Goal: Task Accomplishment & Management: Use online tool/utility

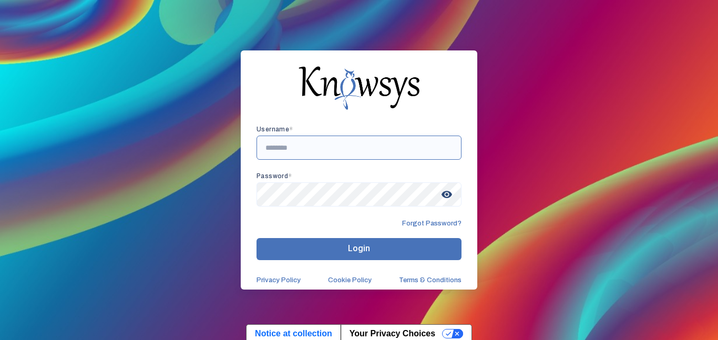
click at [336, 155] on input "text" at bounding box center [359, 148] width 205 height 24
click at [439, 200] on span "visibility" at bounding box center [447, 194] width 19 height 19
click at [257, 238] on button "Login" at bounding box center [359, 249] width 205 height 22
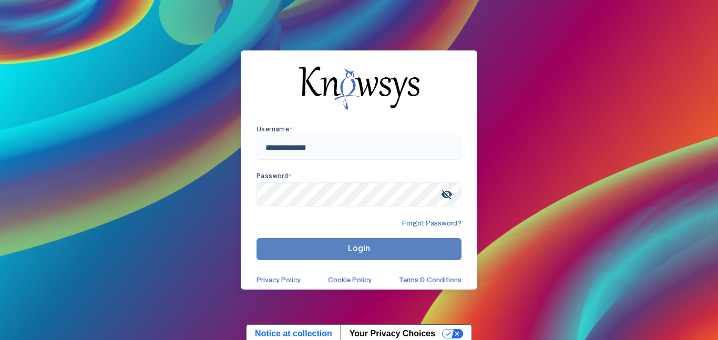
click at [407, 258] on button "Login" at bounding box center [359, 249] width 205 height 22
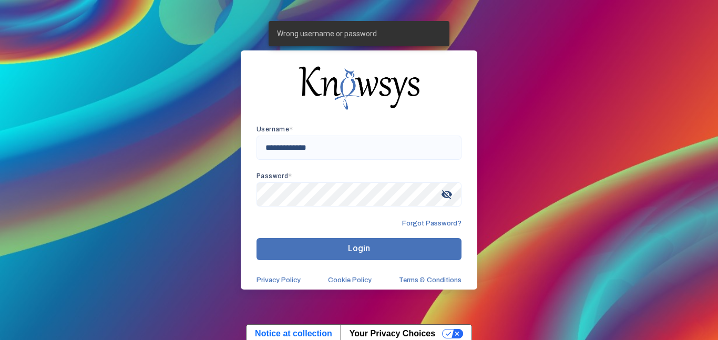
click at [414, 181] on div "Password * visibility_off" at bounding box center [359, 190] width 205 height 34
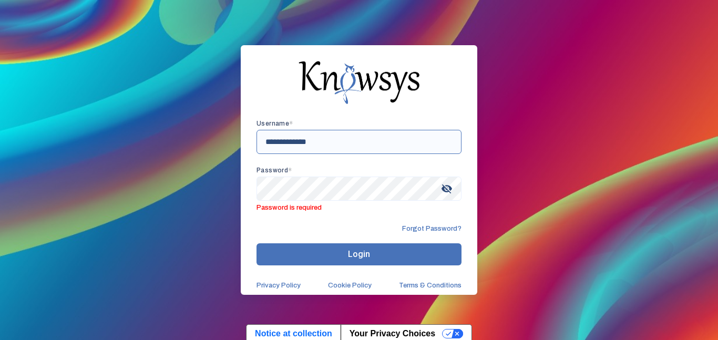
click at [361, 136] on input "**********" at bounding box center [359, 142] width 205 height 24
type input "*"
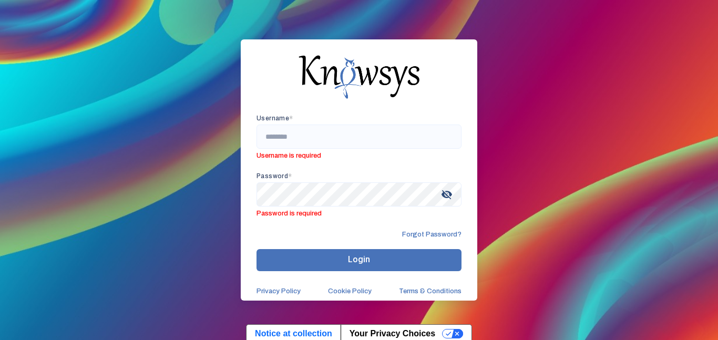
click at [441, 232] on span "Forgot Password?" at bounding box center [431, 234] width 59 height 8
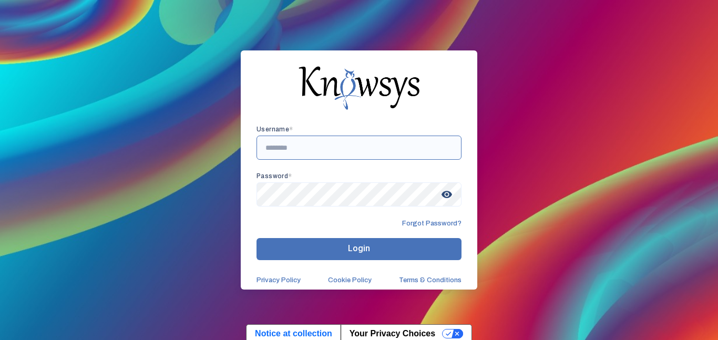
click at [399, 136] on input "text" at bounding box center [359, 148] width 205 height 24
type input "******"
type input "**********"
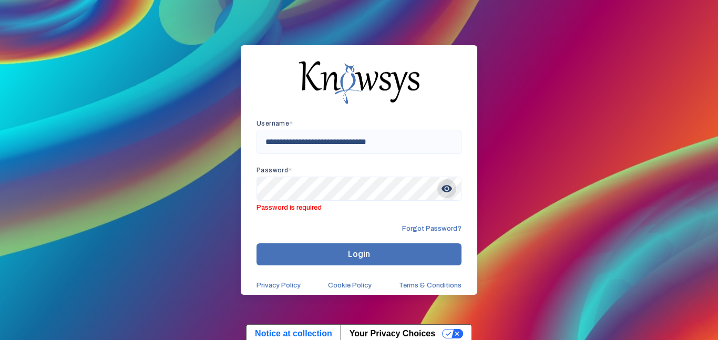
click at [450, 194] on span "visibility" at bounding box center [447, 188] width 19 height 19
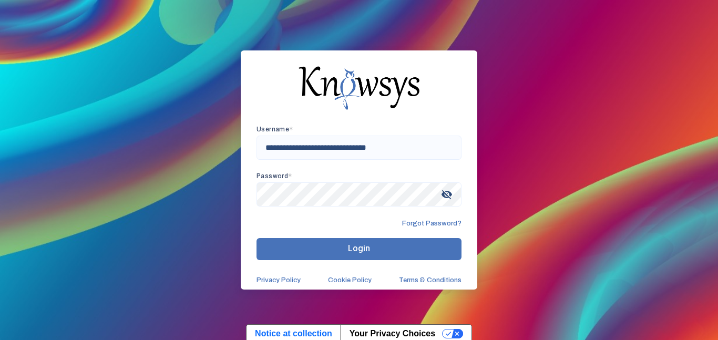
click at [403, 243] on button "Login" at bounding box center [359, 249] width 205 height 22
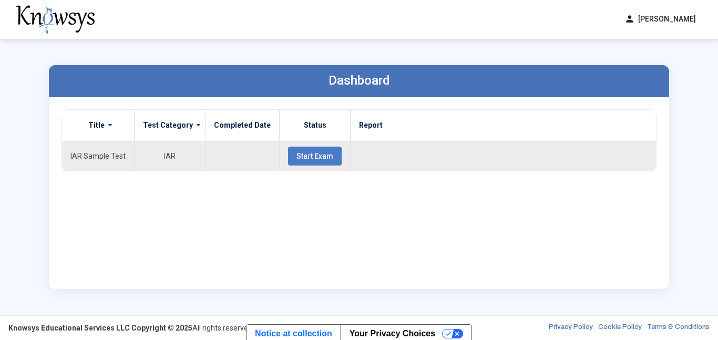
click at [322, 154] on span "Start Exam" at bounding box center [315, 156] width 37 height 8
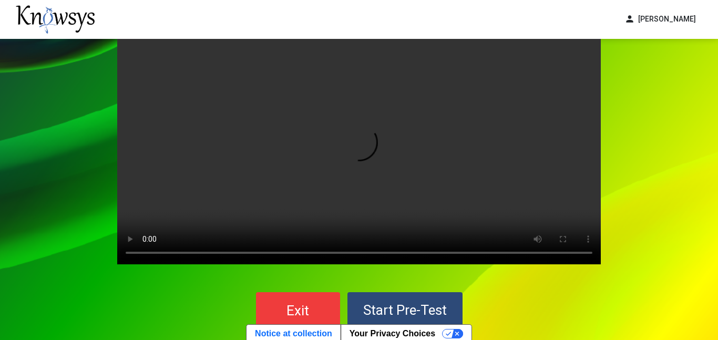
scroll to position [17, 0]
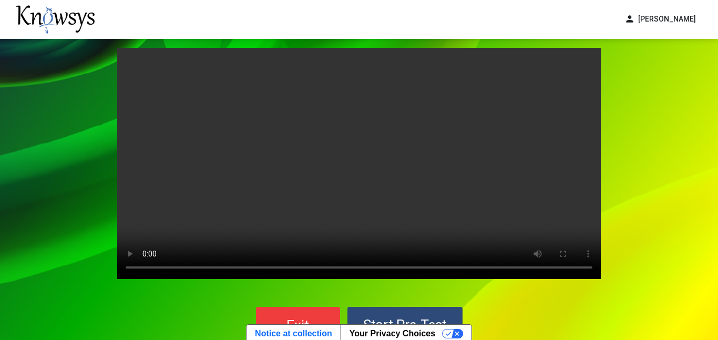
click at [231, 168] on video "Your browser does not support the video tag." at bounding box center [359, 163] width 484 height 231
click at [59, 181] on div "Your browser does not support the video tag. Exit Start Pre-Test" at bounding box center [359, 196] width 718 height 349
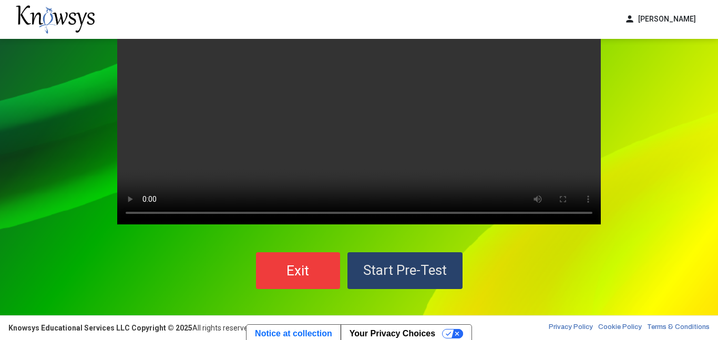
click at [420, 278] on span "Start Pre-Test" at bounding box center [405, 270] width 84 height 16
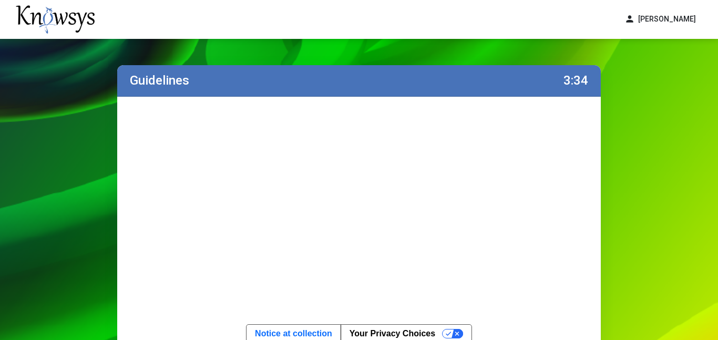
scroll to position [165, 0]
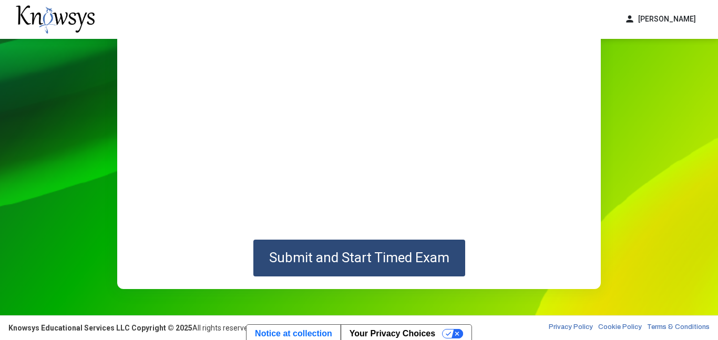
click at [438, 248] on button "Submit and Start Timed Exam" at bounding box center [360, 258] width 212 height 37
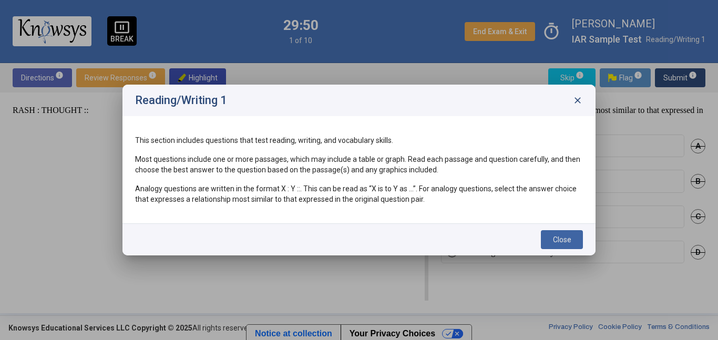
click at [573, 233] on button "Close" at bounding box center [562, 239] width 42 height 19
click at [571, 240] on span "Close" at bounding box center [562, 240] width 18 height 8
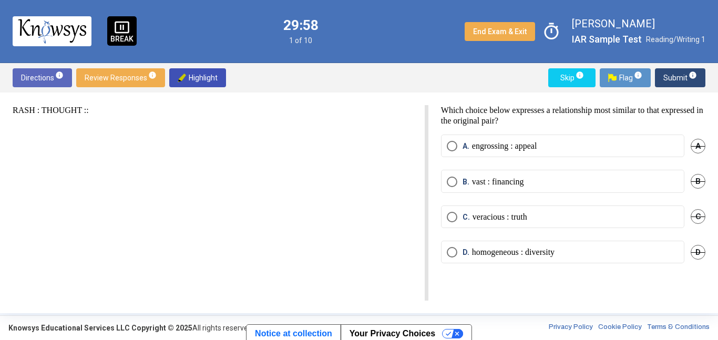
click at [44, 80] on span "Directions info" at bounding box center [42, 77] width 43 height 19
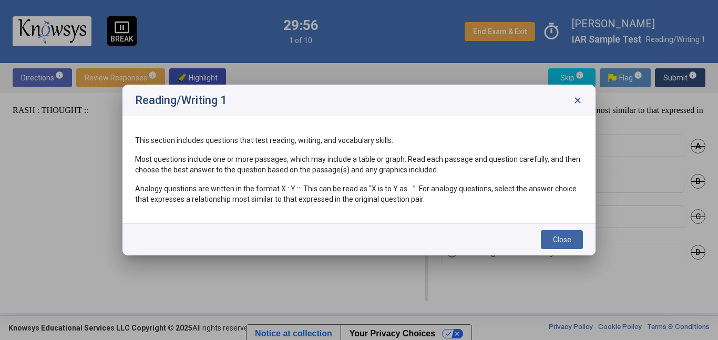
click at [46, 82] on div at bounding box center [359, 170] width 718 height 340
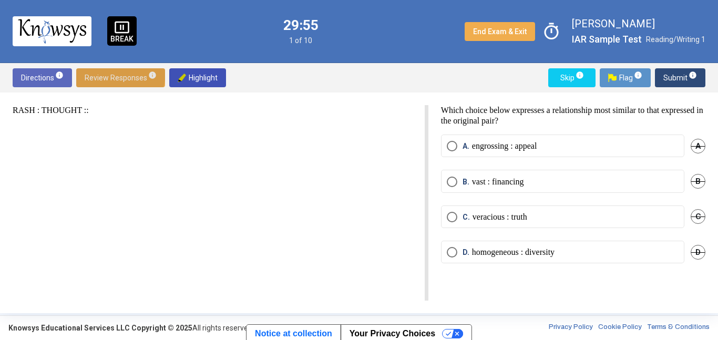
click at [103, 72] on span "Review Responses info" at bounding box center [121, 77] width 72 height 19
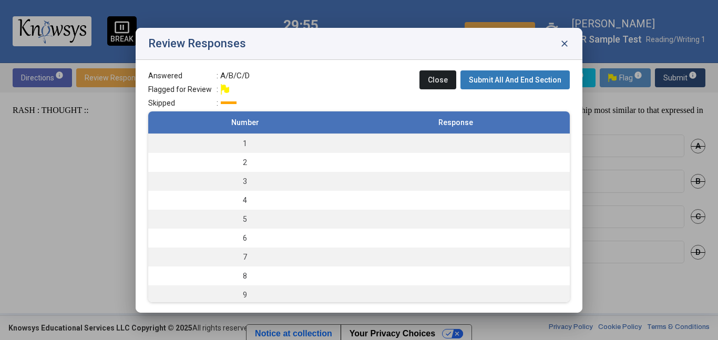
click at [103, 72] on div at bounding box center [359, 170] width 718 height 340
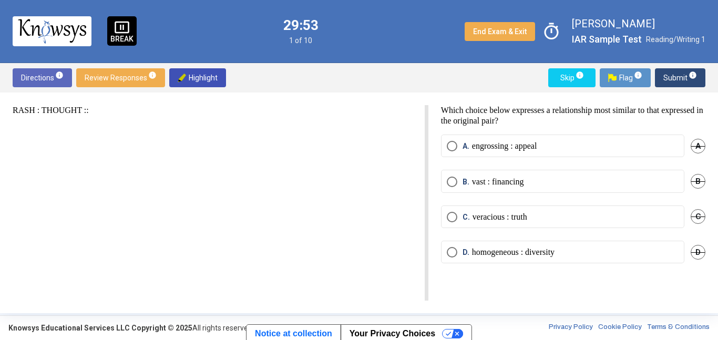
click at [210, 84] on span "Highlight" at bounding box center [198, 77] width 40 height 19
click at [197, 111] on p "RASH : THOUGHT ::" at bounding box center [213, 110] width 400 height 11
click at [121, 23] on span "pause_presentation" at bounding box center [122, 27] width 16 height 16
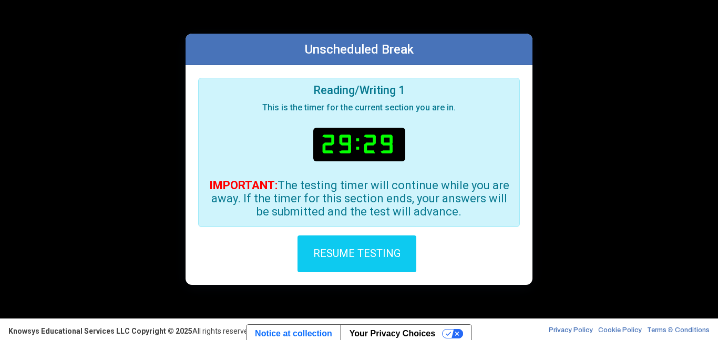
click at [540, 258] on div "Unscheduled Break Reading/Writing 1 This is the timer for the current section y…" at bounding box center [359, 159] width 368 height 319
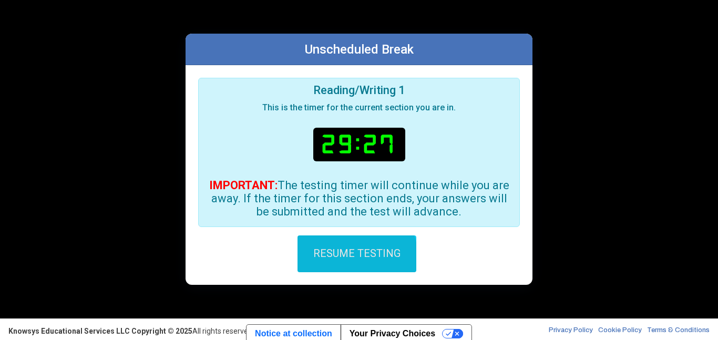
click at [347, 260] on button "RESUME TESTING" at bounding box center [357, 254] width 119 height 37
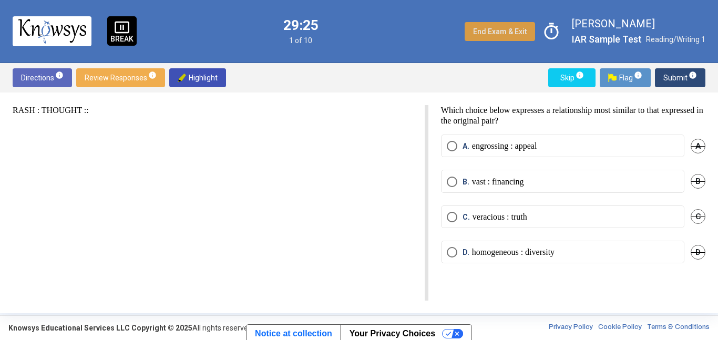
click at [514, 27] on span "End Exam & Exit" at bounding box center [500, 31] width 54 height 8
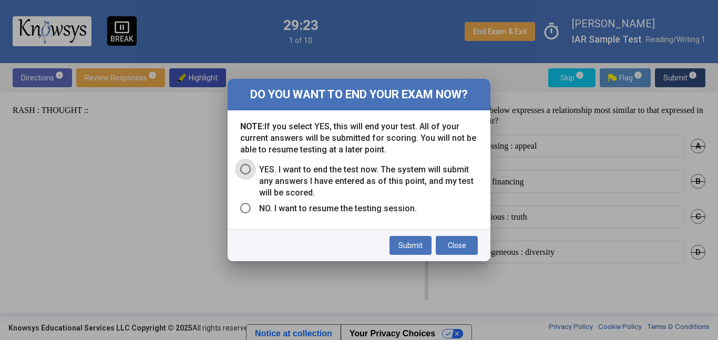
click at [254, 166] on span "YES. I want to end the test now. The system will submit any answers I have ente…" at bounding box center [364, 181] width 227 height 35
click at [455, 242] on span "Close" at bounding box center [457, 245] width 18 height 8
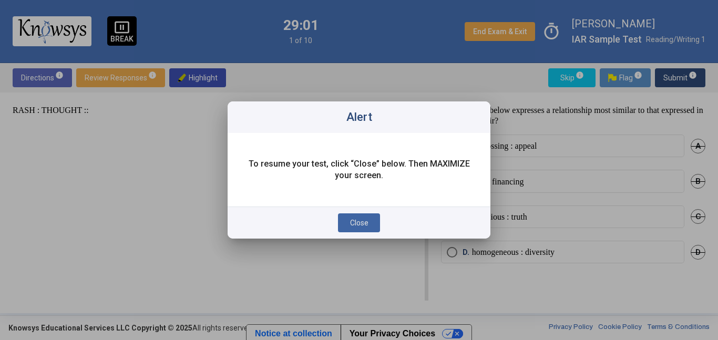
click at [362, 221] on span "Close" at bounding box center [359, 223] width 18 height 8
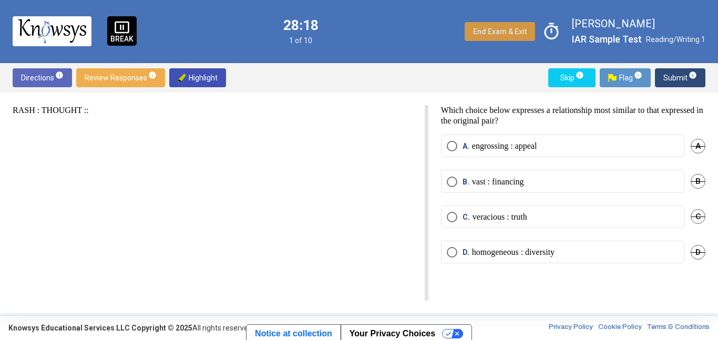
click at [486, 145] on p "engrossing : appeal" at bounding box center [504, 146] width 65 height 11
click at [681, 76] on span "Submit info" at bounding box center [681, 77] width 34 height 19
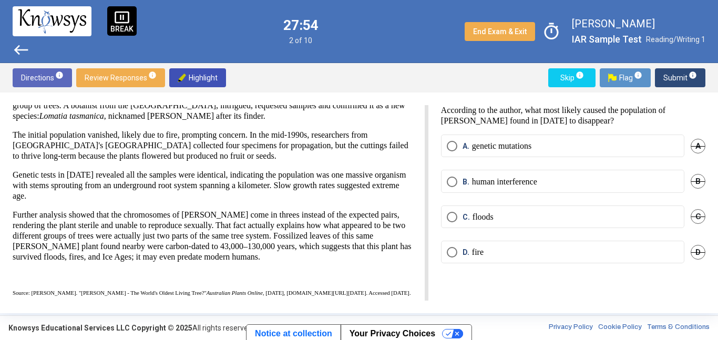
scroll to position [68, 0]
click at [473, 249] on p "fire" at bounding box center [478, 252] width 12 height 11
click at [678, 80] on span "Submit info" at bounding box center [681, 77] width 34 height 19
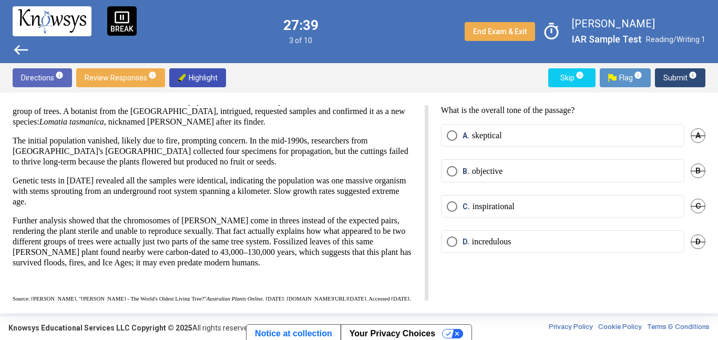
scroll to position [58, 0]
click at [491, 178] on mat-radio-button "B. objective" at bounding box center [563, 170] width 244 height 23
click at [468, 132] on span "A." at bounding box center [467, 135] width 9 height 11
click at [536, 136] on label "A. skeptical" at bounding box center [563, 135] width 232 height 11
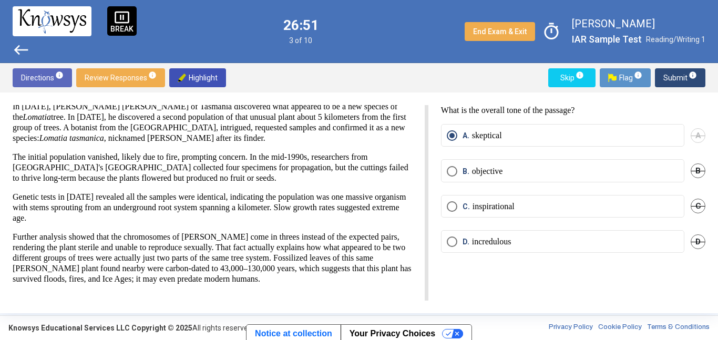
scroll to position [81, 0]
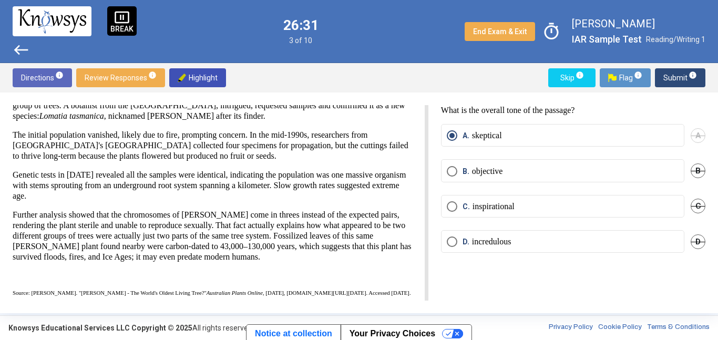
click at [683, 79] on span "Submit info" at bounding box center [681, 77] width 34 height 19
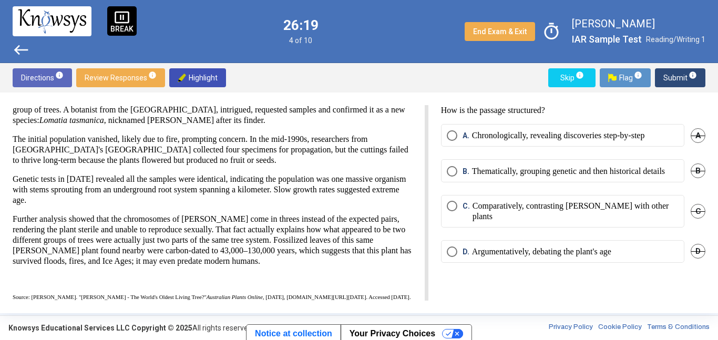
scroll to position [70, 0]
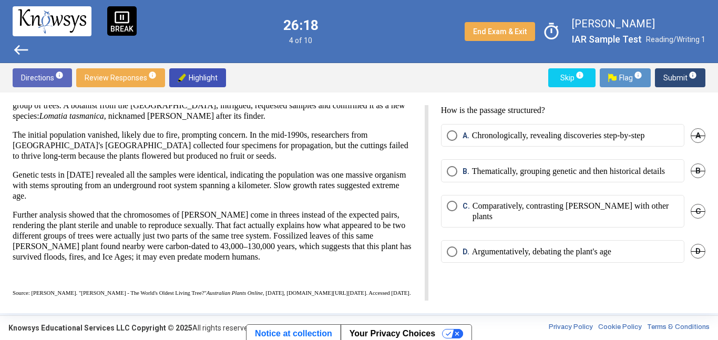
click at [548, 141] on mat-radio-button "A. Chronologically, revealing discoveries step-by-step" at bounding box center [563, 135] width 244 height 23
click at [535, 135] on p "Chronologically, revealing discoveries step-by-step" at bounding box center [558, 135] width 173 height 11
click at [678, 77] on span "Submit info" at bounding box center [681, 77] width 34 height 19
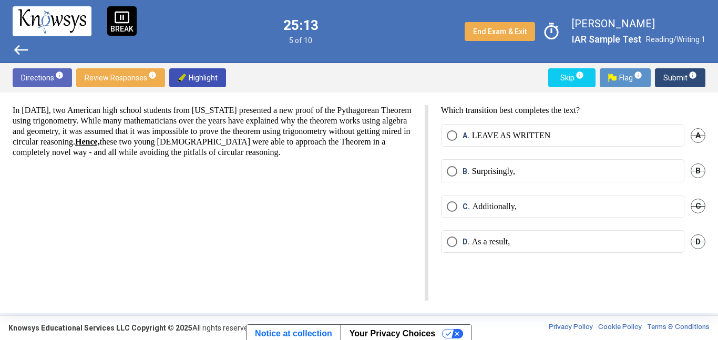
click at [701, 131] on span "A" at bounding box center [698, 135] width 15 height 15
click at [700, 209] on span "C" at bounding box center [698, 206] width 15 height 15
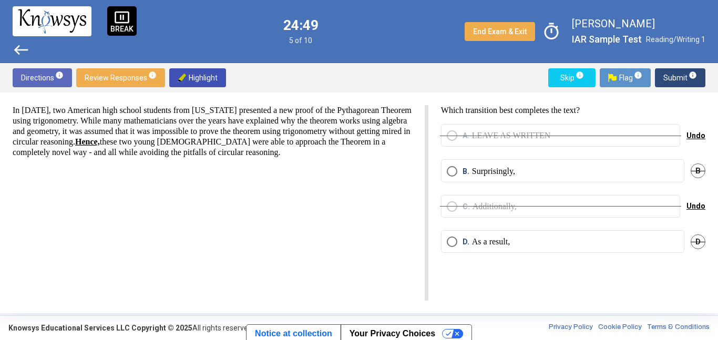
click at [522, 171] on label "B. Surprisingly," at bounding box center [563, 171] width 232 height 11
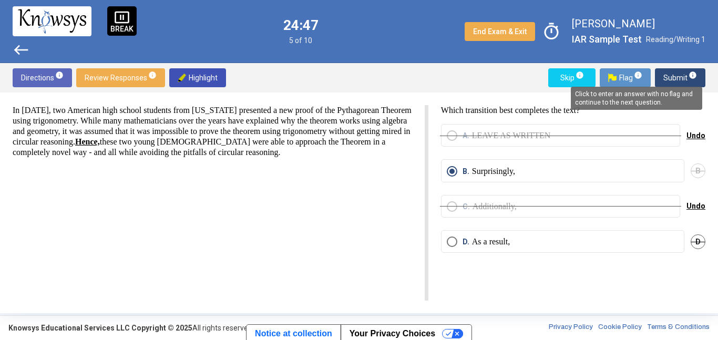
click at [691, 75] on span "info" at bounding box center [693, 75] width 8 height 8
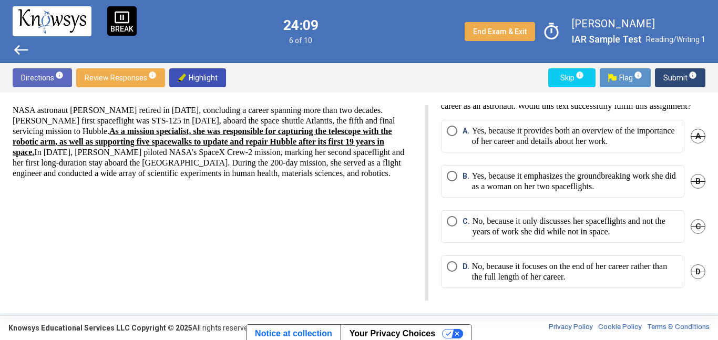
scroll to position [21, 0]
click at [492, 151] on mat-radio-button "A. Yes, because it provides both an overview of the importance of her career an…" at bounding box center [563, 136] width 244 height 33
click at [485, 136] on p "Yes, because it provides both an overview of the importance of her career and d…" at bounding box center [575, 136] width 207 height 21
click at [613, 276] on p "No, because it focuses on the end of her career rather than the full length of …" at bounding box center [575, 271] width 207 height 21
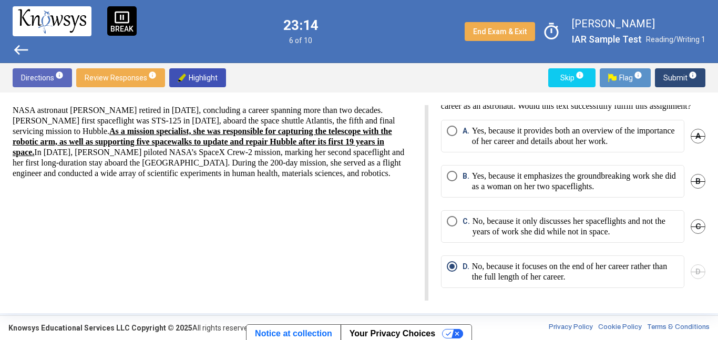
scroll to position [22, 0]
click at [560, 146] on p "Yes, because it provides both an overview of the importance of her career and d…" at bounding box center [575, 136] width 207 height 21
click at [690, 69] on span "Submit info" at bounding box center [681, 77] width 34 height 19
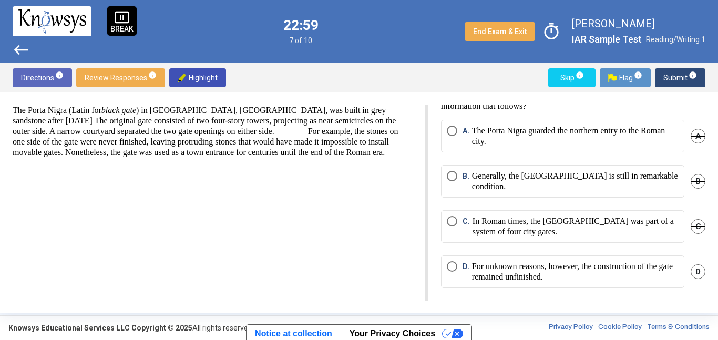
scroll to position [0, 0]
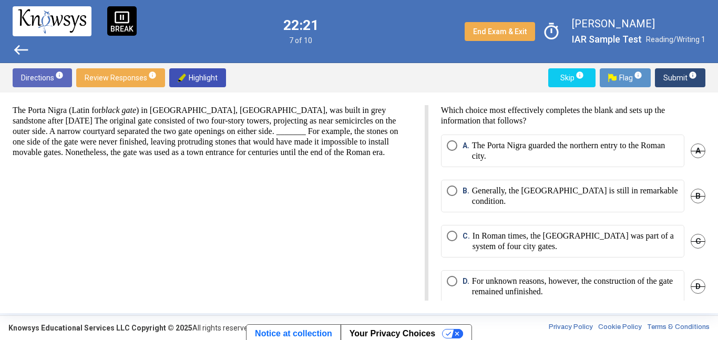
click at [572, 286] on p "For unknown reasons, however, the construction of the gate remained unfinished." at bounding box center [575, 286] width 207 height 21
click at [676, 83] on span "Submit info" at bounding box center [681, 77] width 34 height 19
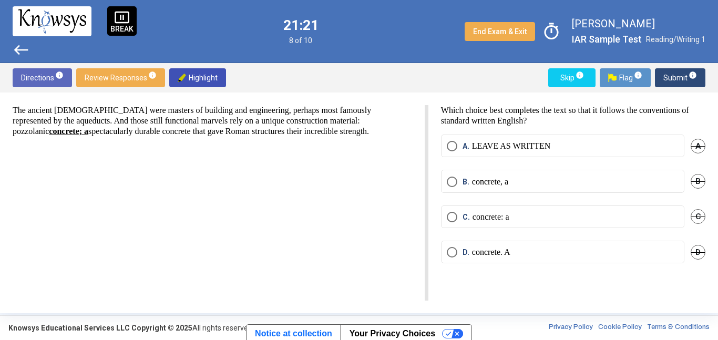
click at [217, 194] on div "The ancient Romans were masters of building and engineering, perhaps most famou…" at bounding box center [221, 203] width 416 height 196
click at [700, 251] on span "D" at bounding box center [698, 252] width 15 height 15
click at [697, 151] on span "A" at bounding box center [698, 146] width 15 height 15
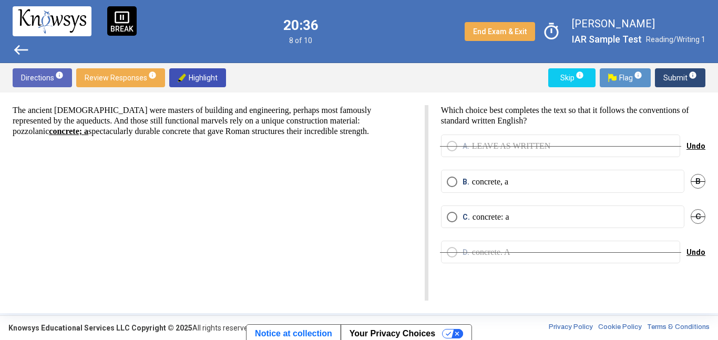
click at [525, 189] on mat-radio-button "B. concrete, a" at bounding box center [563, 181] width 244 height 23
click at [519, 185] on label "B. concrete, a" at bounding box center [563, 182] width 232 height 11
click at [698, 77] on button "Submit info" at bounding box center [680, 77] width 50 height 19
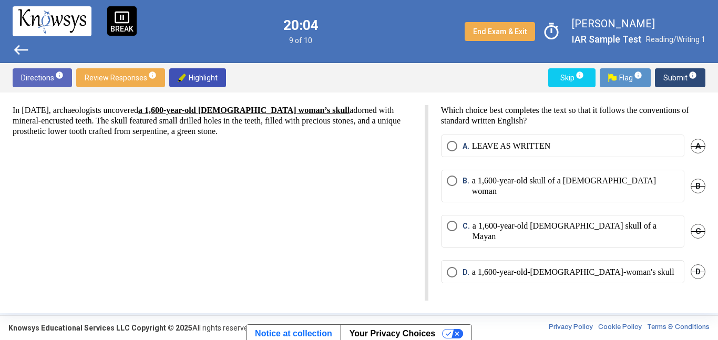
click at [555, 174] on mat-radio-button "B. a 1,600-year-old skull of a Mayan woman" at bounding box center [563, 186] width 244 height 33
click at [557, 177] on p "a 1,600-year-old skull of a Mayan woman" at bounding box center [575, 186] width 207 height 21
click at [686, 78] on span "Submit info" at bounding box center [681, 77] width 34 height 19
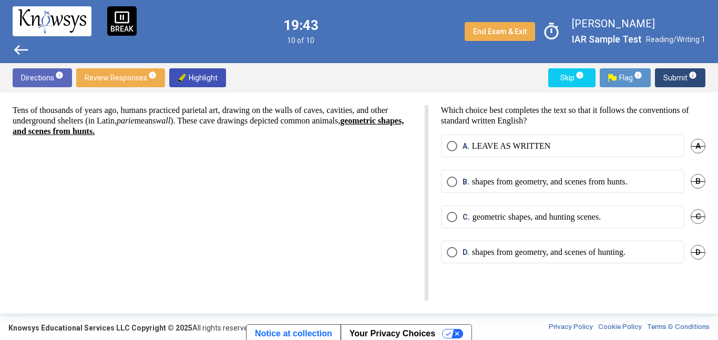
click at [626, 214] on label "C. geometric shapes, and hunting scenes." at bounding box center [563, 217] width 232 height 11
click at [673, 80] on span "Submit info" at bounding box center [681, 77] width 34 height 19
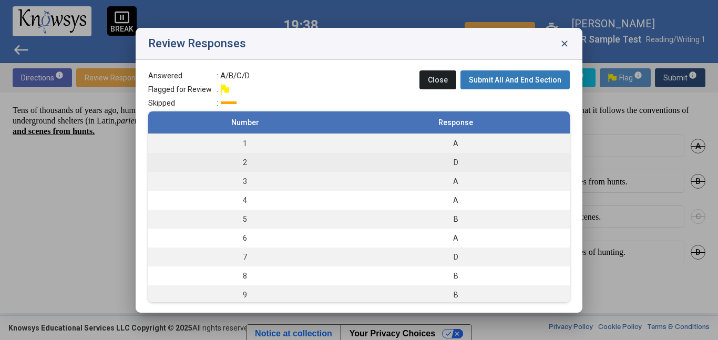
scroll to position [21, 0]
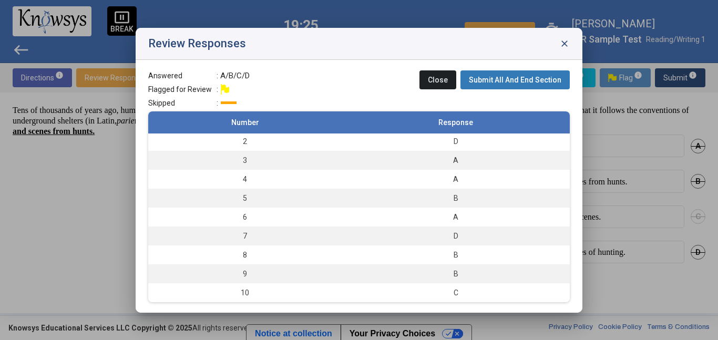
click at [552, 75] on button "Submit All And End Section" at bounding box center [515, 79] width 109 height 19
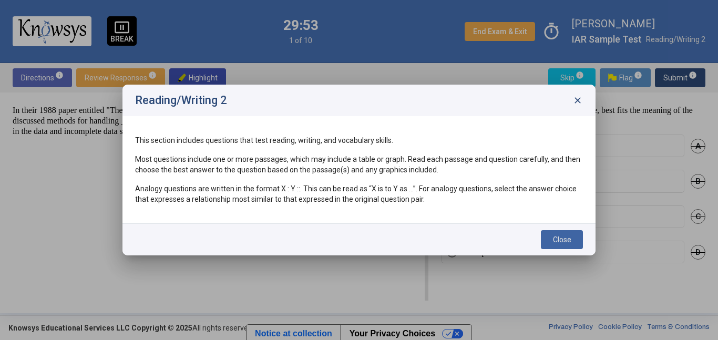
click at [563, 240] on span "Close" at bounding box center [562, 240] width 18 height 8
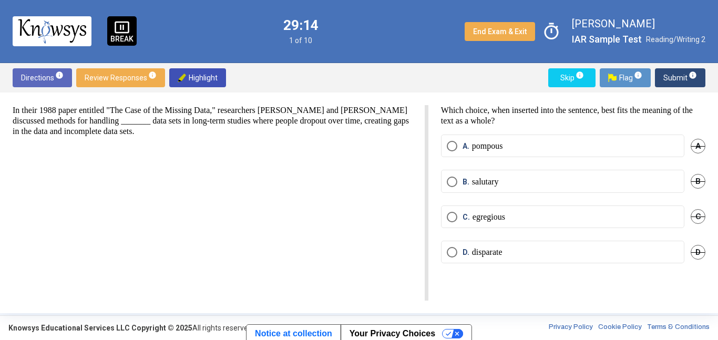
click at [701, 258] on span "D" at bounding box center [698, 252] width 15 height 15
click at [704, 253] on span "Undo" at bounding box center [696, 252] width 19 height 8
click at [704, 185] on span "B" at bounding box center [698, 181] width 15 height 15
click at [716, 149] on div "In their 1988 paper entitled "The Case of the Missing Data," researchers Copas …" at bounding box center [359, 203] width 718 height 221
click at [702, 147] on span "A" at bounding box center [698, 146] width 15 height 15
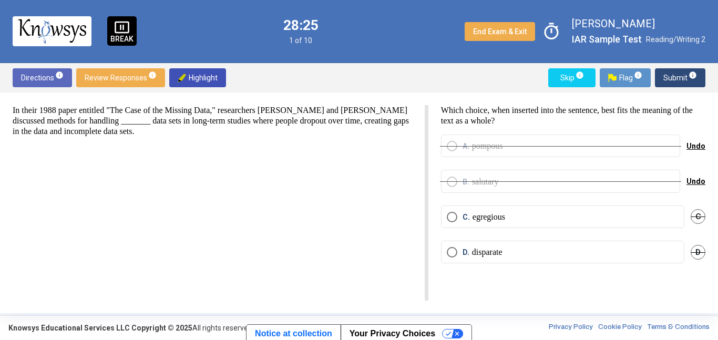
click at [618, 250] on label "D. disparate" at bounding box center [563, 252] width 232 height 11
click at [683, 84] on span "Submit info" at bounding box center [681, 77] width 34 height 19
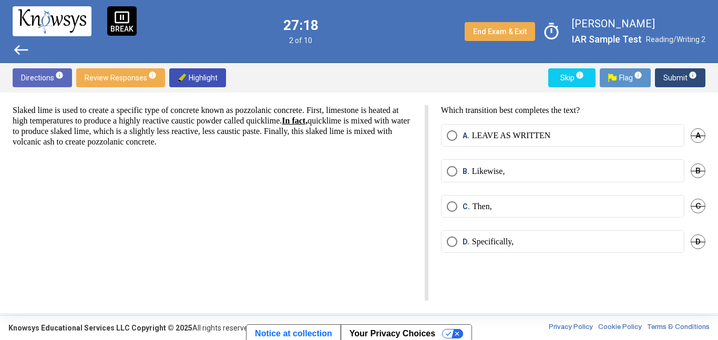
click at [562, 168] on label "B. Likewise," at bounding box center [563, 171] width 232 height 11
click at [693, 79] on span "Submit info" at bounding box center [681, 77] width 34 height 19
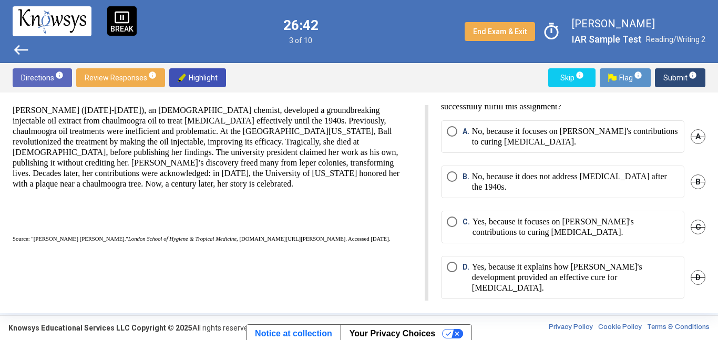
scroll to position [25, 0]
click at [634, 280] on p "Yes, because it explains how Ball's development provided an effective cure for …" at bounding box center [575, 277] width 207 height 32
click at [695, 82] on span "Submit info" at bounding box center [681, 77] width 34 height 19
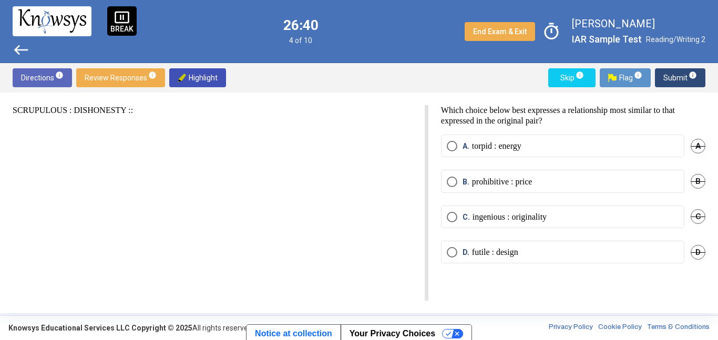
scroll to position [0, 0]
click at [602, 185] on label "B. prohibitive : price" at bounding box center [563, 182] width 232 height 11
click at [691, 74] on span "info" at bounding box center [693, 75] width 8 height 8
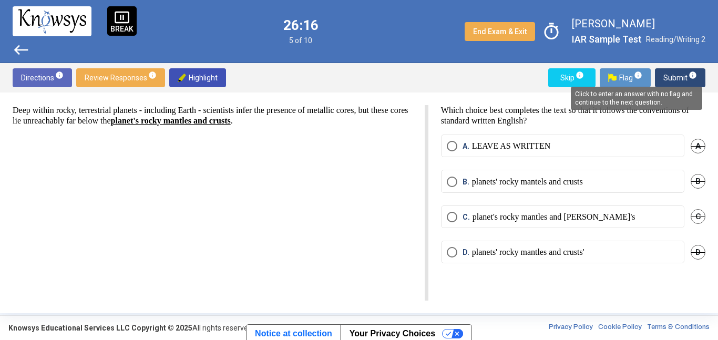
click at [310, 231] on div "Deep within rocky, terrestrial planets - including Earth - scientists infer the…" at bounding box center [221, 203] width 416 height 196
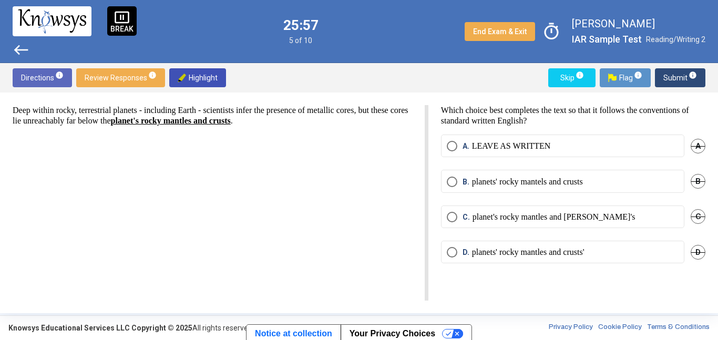
click at [622, 185] on label "B. planets' rocky mantels and crusts" at bounding box center [563, 182] width 232 height 11
click at [693, 82] on span "Submit info" at bounding box center [681, 77] width 34 height 19
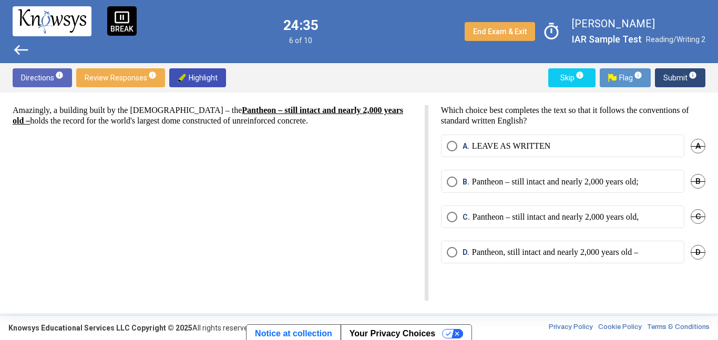
click at [669, 185] on label "B. Pantheon – still intact and nearly 2,000 years old;" at bounding box center [563, 182] width 232 height 11
click at [687, 84] on span "Submit info" at bounding box center [681, 77] width 34 height 19
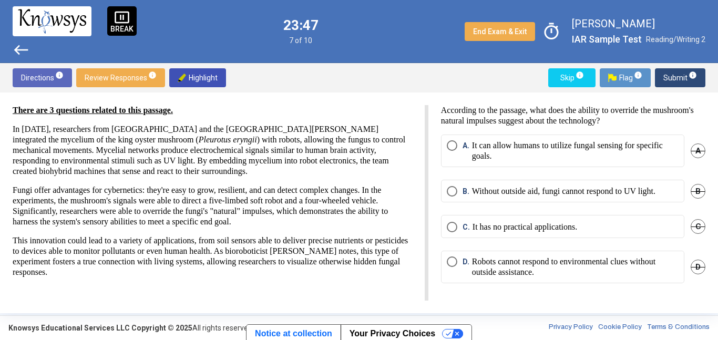
click at [630, 159] on p "It can allow humans to utilize fungal sensing for specific goals." at bounding box center [575, 150] width 207 height 21
click at [692, 85] on span "Submit info" at bounding box center [681, 77] width 34 height 19
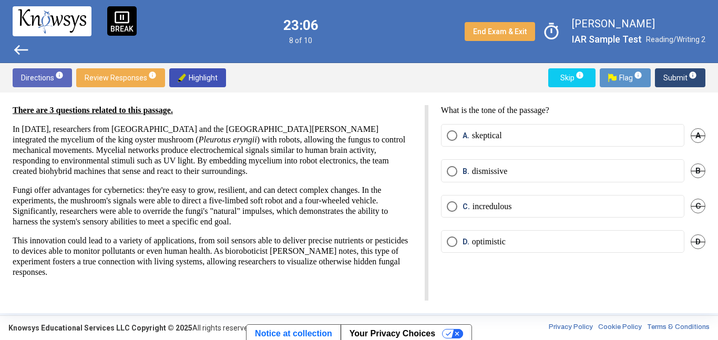
click at [702, 176] on span "B" at bounding box center [698, 171] width 15 height 15
click at [694, 170] on span "Undo" at bounding box center [696, 171] width 19 height 8
click at [700, 170] on span "B" at bounding box center [698, 171] width 15 height 15
click at [528, 246] on label "D. optimistic" at bounding box center [563, 242] width 232 height 11
click at [619, 285] on div "What is the tone of the passage? A. skeptical A B. dismissive Undo C. incredulo…" at bounding box center [567, 203] width 277 height 196
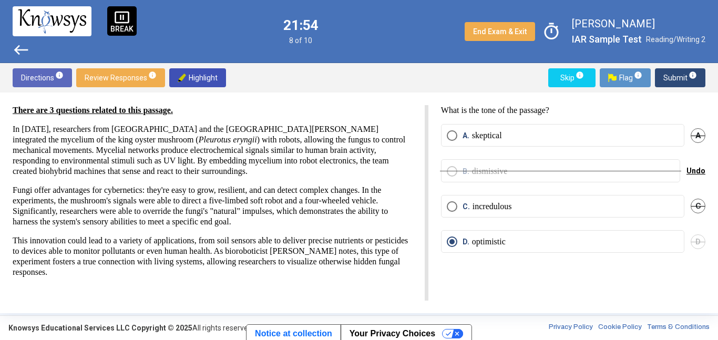
click at [680, 78] on span "Submit info" at bounding box center [681, 77] width 34 height 19
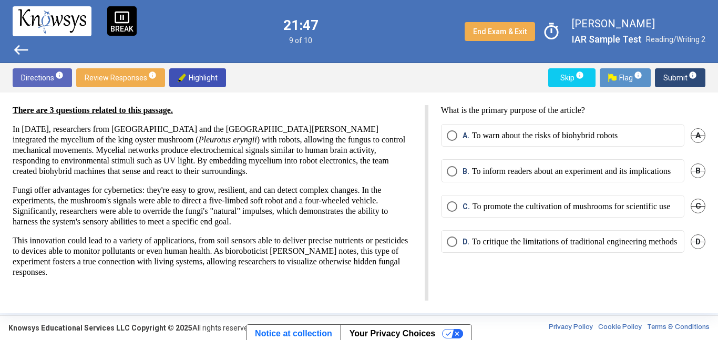
click at [588, 177] on p "To inform readers about an experiment and its implications" at bounding box center [571, 171] width 199 height 11
click at [689, 80] on span "Submit info" at bounding box center [681, 77] width 34 height 19
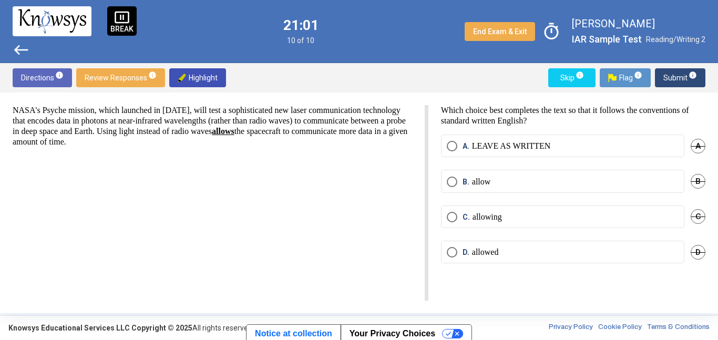
click at [653, 150] on label "A. LEAVE AS WRITTEN" at bounding box center [563, 146] width 232 height 11
click at [598, 252] on label "D. allowed" at bounding box center [563, 252] width 232 height 11
click at [696, 81] on span "Submit info" at bounding box center [681, 77] width 34 height 19
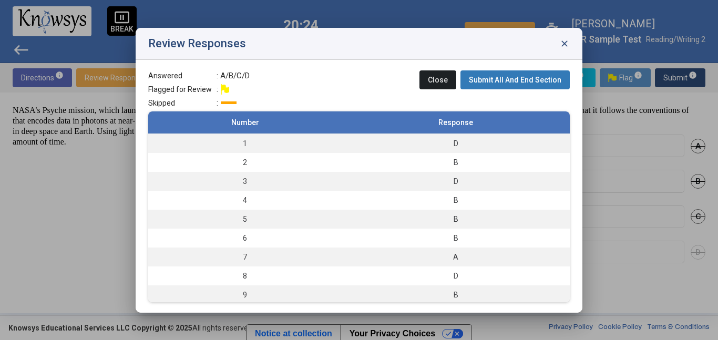
click at [563, 78] on button "Submit All And End Section" at bounding box center [515, 79] width 109 height 19
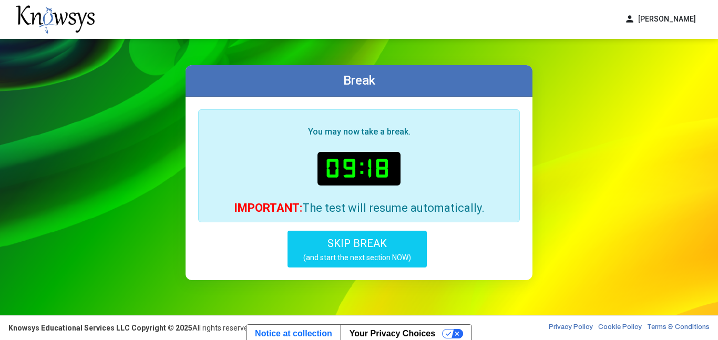
click at [392, 240] on button "SKIP BREAK (and start the next section NOW)" at bounding box center [357, 249] width 139 height 37
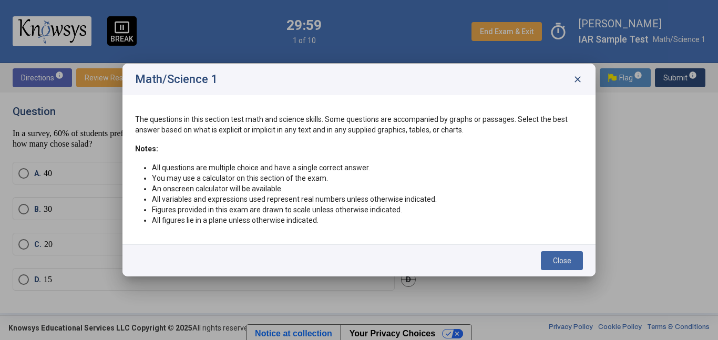
click at [570, 270] on div "Close" at bounding box center [359, 261] width 473 height 32
click at [565, 266] on button "Close" at bounding box center [562, 260] width 42 height 19
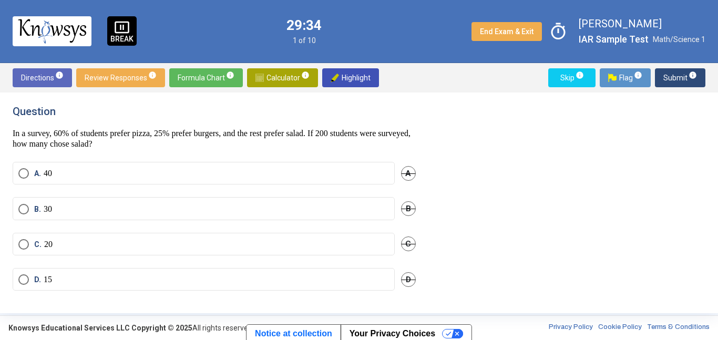
click at [281, 213] on label "B. 30" at bounding box center [203, 209] width 371 height 11
click at [695, 74] on span "info" at bounding box center [693, 75] width 8 height 8
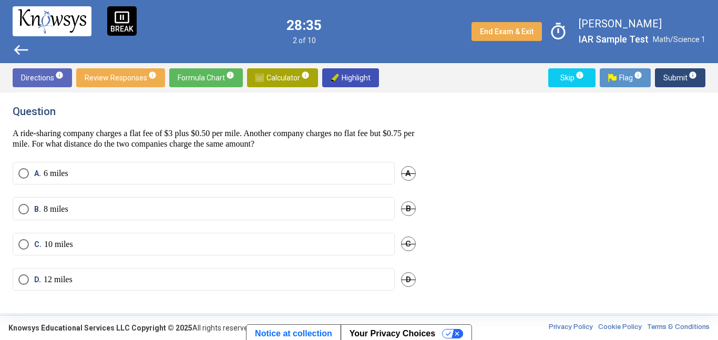
click at [276, 74] on span "Calculator info" at bounding box center [283, 77] width 54 height 19
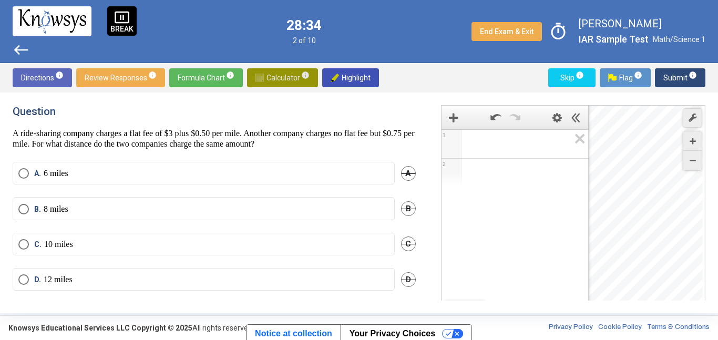
click at [276, 74] on span "Calculator info" at bounding box center [283, 77] width 54 height 19
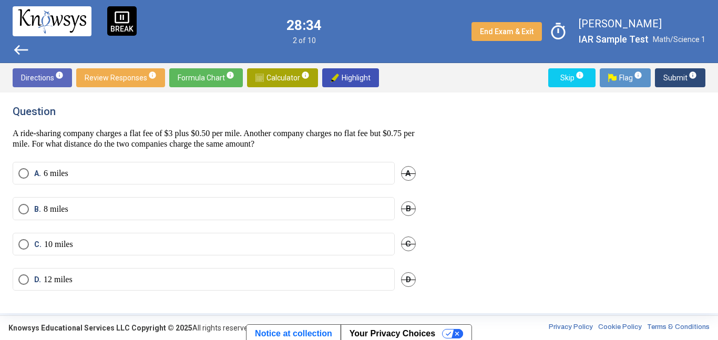
click at [276, 74] on span "Calculator info" at bounding box center [283, 77] width 54 height 19
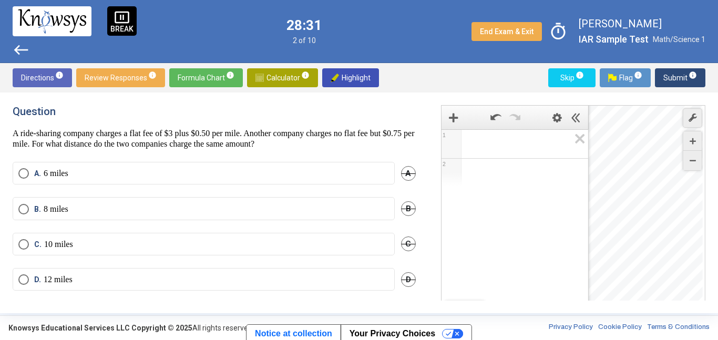
click at [513, 141] on span "Math Input:" at bounding box center [520, 144] width 100 height 13
click at [454, 116] on icon "Add Item" at bounding box center [453, 117] width 9 height 9
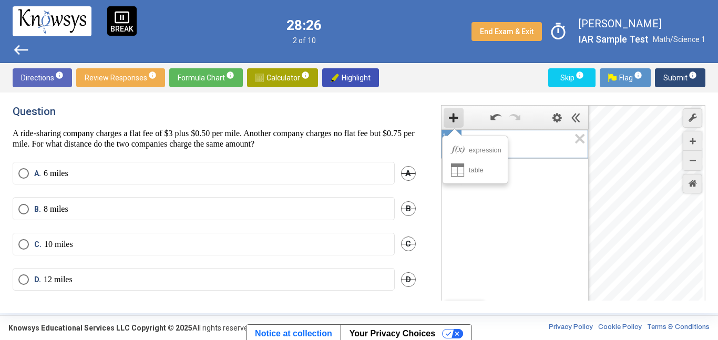
click at [539, 153] on div "Expression List" at bounding box center [515, 142] width 146 height 25
click at [539, 149] on span "​" at bounding box center [520, 144] width 100 height 13
click at [693, 185] on icon "Restore Default Zoom" at bounding box center [693, 183] width 8 height 8
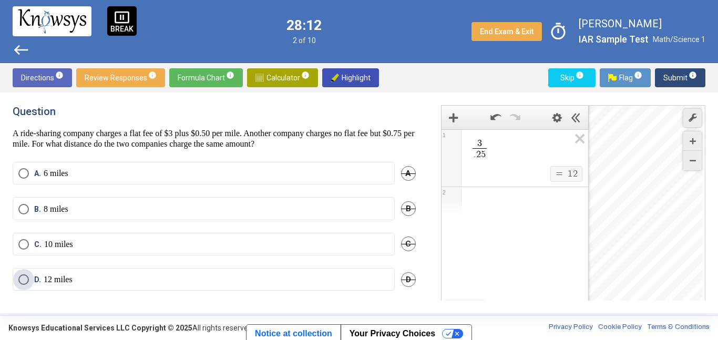
click at [301, 280] on label "D. 12 miles" at bounding box center [203, 280] width 371 height 11
click at [281, 75] on span "Calculator info" at bounding box center [283, 77] width 54 height 19
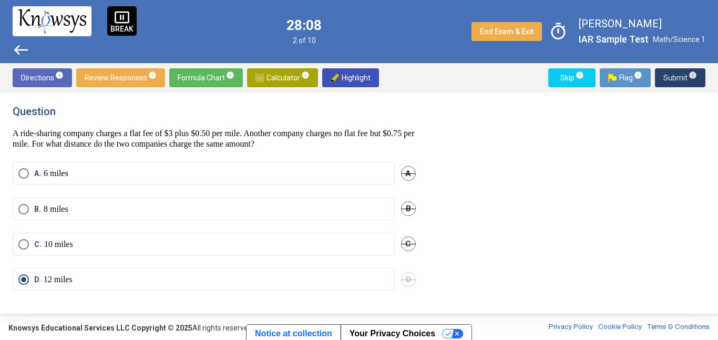
click at [699, 77] on button "Submit info" at bounding box center [680, 77] width 50 height 19
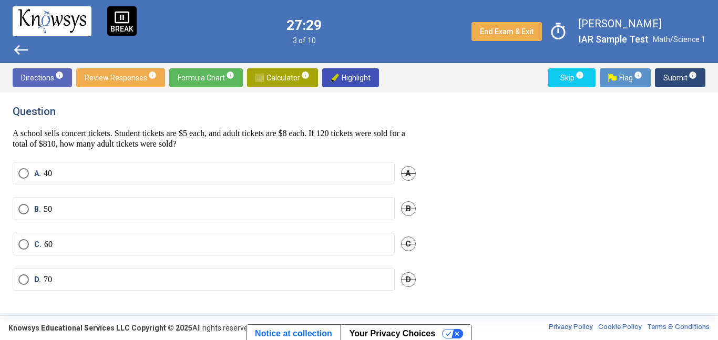
click at [289, 81] on span "Calculator info" at bounding box center [283, 77] width 54 height 19
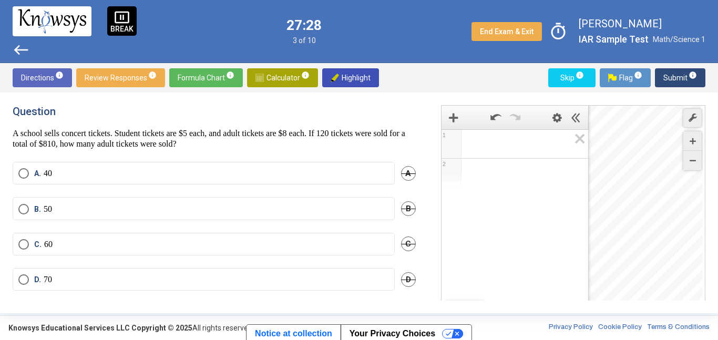
click at [499, 138] on span "Math Input:" at bounding box center [520, 144] width 100 height 13
click at [481, 147] on span "0" at bounding box center [478, 144] width 5 height 11
drag, startPoint x: 501, startPoint y: 145, endPoint x: 483, endPoint y: 145, distance: 17.4
click at [483, 145] on span "6 0 x 8" at bounding box center [520, 144] width 100 height 13
click at [528, 139] on span "​" at bounding box center [520, 144] width 100 height 13
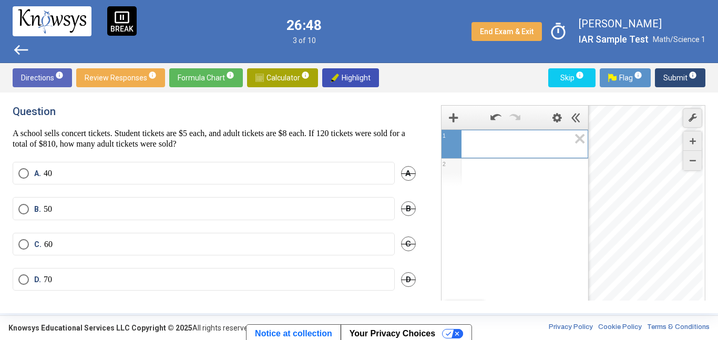
click at [450, 128] on div "Expression Bar" at bounding box center [515, 118] width 147 height 24
click at [486, 155] on div "Expression List" at bounding box center [515, 142] width 147 height 25
click at [472, 146] on span "7" at bounding box center [473, 144] width 5 height 11
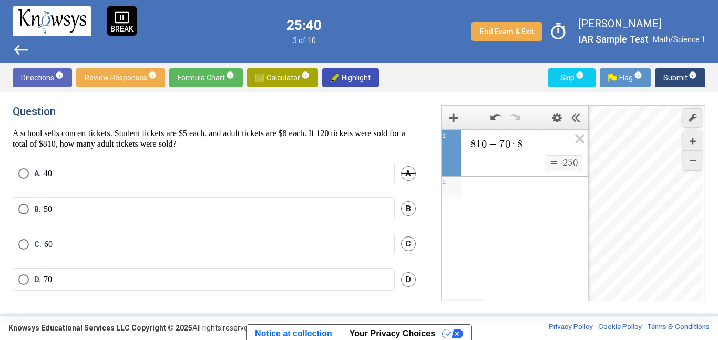
click at [554, 145] on span "8 1 0 − ​ 7 0 · 8" at bounding box center [520, 144] width 100 height 13
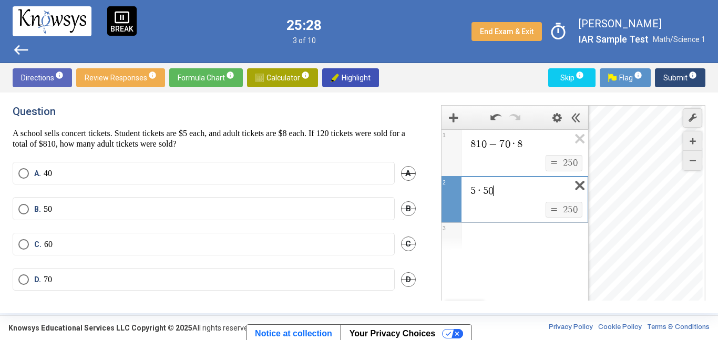
click at [579, 184] on icon "Expression List" at bounding box center [577, 189] width 24 height 24
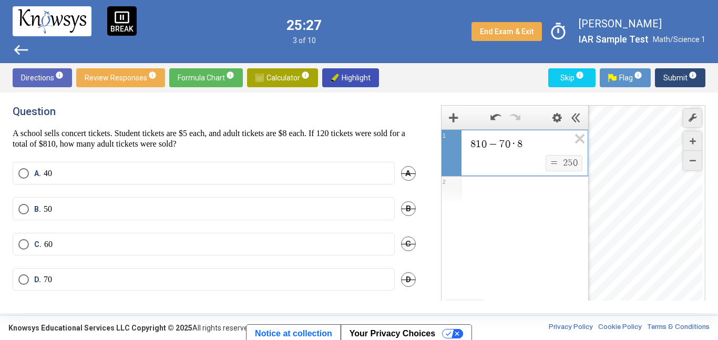
click at [226, 274] on mat-radio-button "D. 70" at bounding box center [204, 279] width 382 height 23
click at [231, 281] on label "D. 70" at bounding box center [203, 280] width 371 height 11
click at [678, 71] on span "Submit info" at bounding box center [681, 77] width 34 height 19
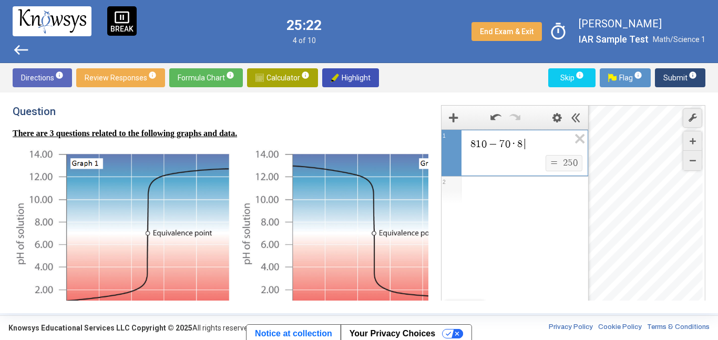
click at [542, 140] on span "8 1 0 − 7 0 · 8 ​" at bounding box center [520, 144] width 100 height 13
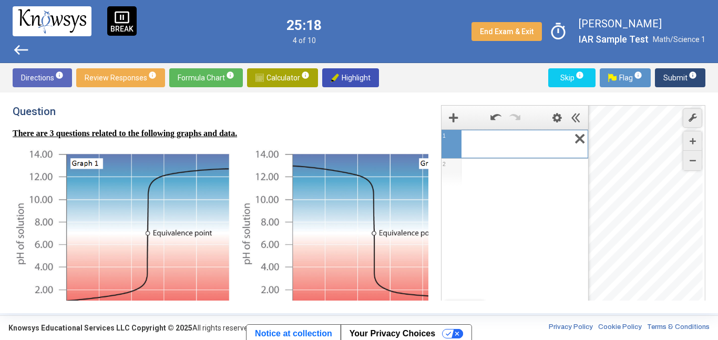
click at [580, 139] on icon "Expression List" at bounding box center [577, 142] width 24 height 24
click at [289, 74] on span "Calculator info" at bounding box center [283, 77] width 54 height 19
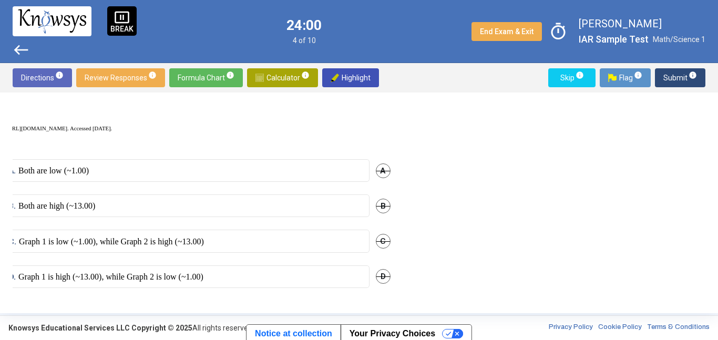
scroll to position [394, 25]
click at [204, 276] on p "Graph 1 is high (~13.00), while Graph 2 is low (~1.00)" at bounding box center [111, 277] width 185 height 11
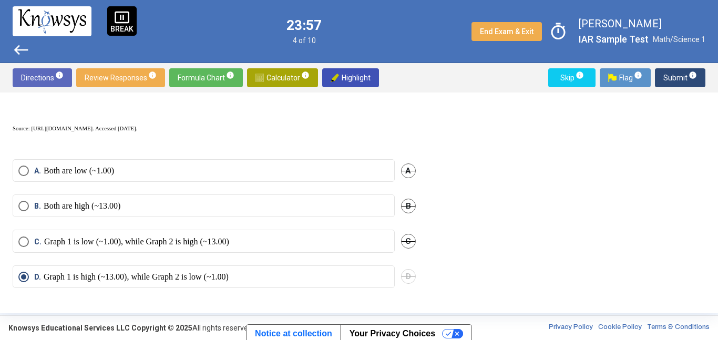
scroll to position [397, 1]
click at [682, 82] on span "Submit info" at bounding box center [681, 77] width 34 height 19
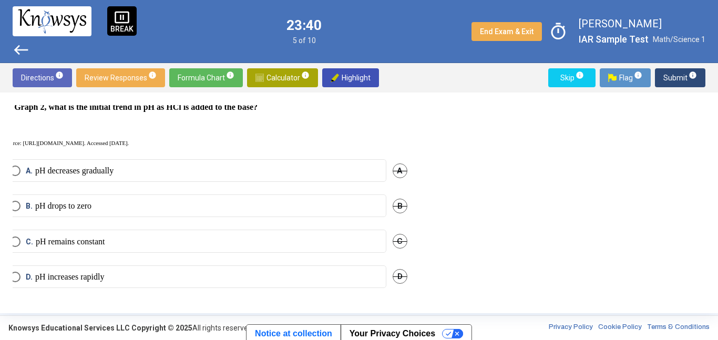
scroll to position [361, 6]
click at [198, 166] on label "A. pH decreases gradually" at bounding box center [198, 171] width 371 height 11
click at [194, 195] on mat-radio-button "B. pH drops to zero" at bounding box center [191, 206] width 382 height 23
click at [200, 208] on mat-radio-button "B. pH drops to zero" at bounding box center [191, 206] width 382 height 23
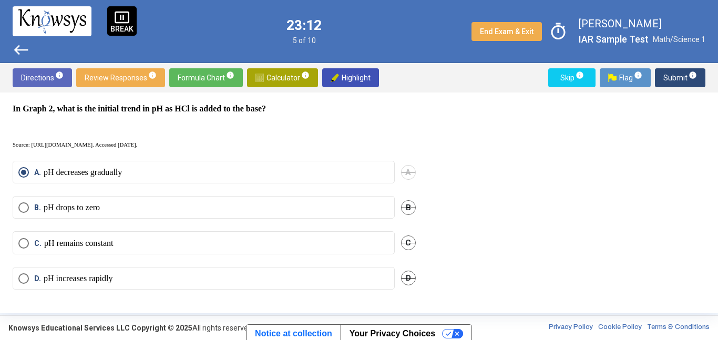
scroll to position [353, 0]
click at [173, 245] on label "C. pH remains constant" at bounding box center [203, 244] width 371 height 11
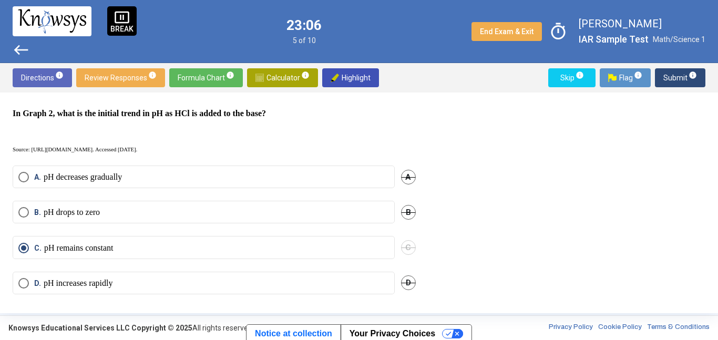
click at [154, 215] on label "B. pH drops to zero" at bounding box center [203, 212] width 371 height 11
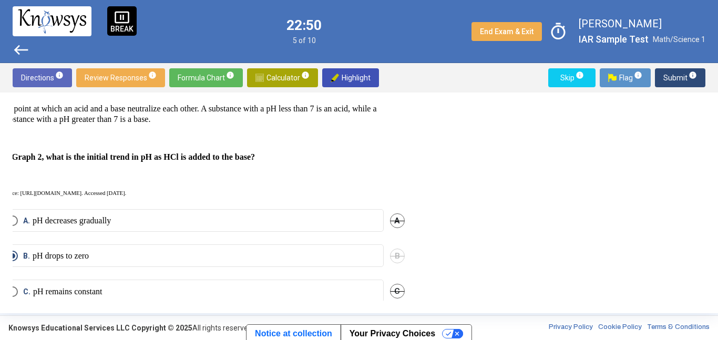
scroll to position [361, 11]
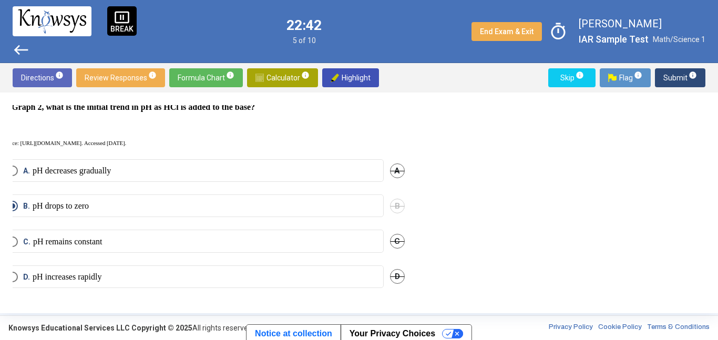
click at [300, 272] on label "D. pH increases rapidly" at bounding box center [192, 277] width 371 height 11
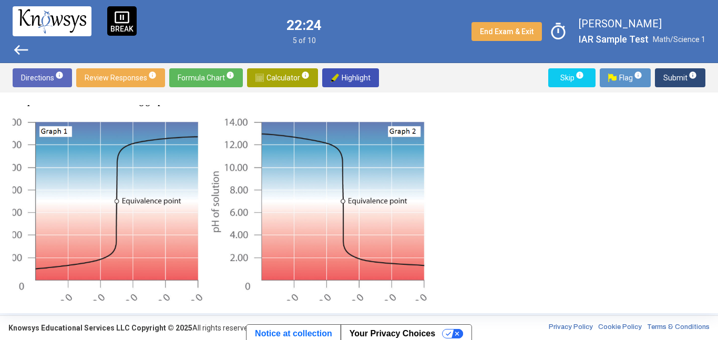
scroll to position [361, 34]
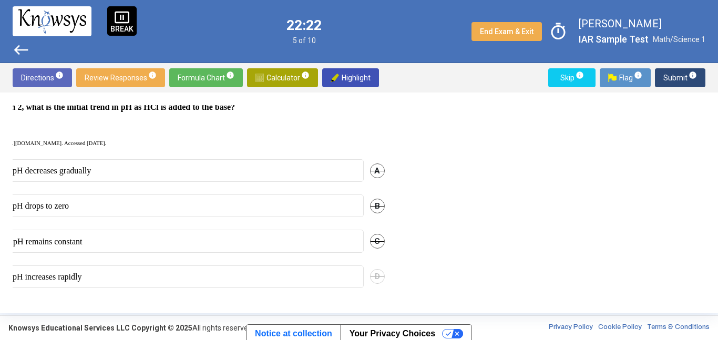
click at [164, 203] on label "B. pH drops to zero" at bounding box center [172, 206] width 371 height 11
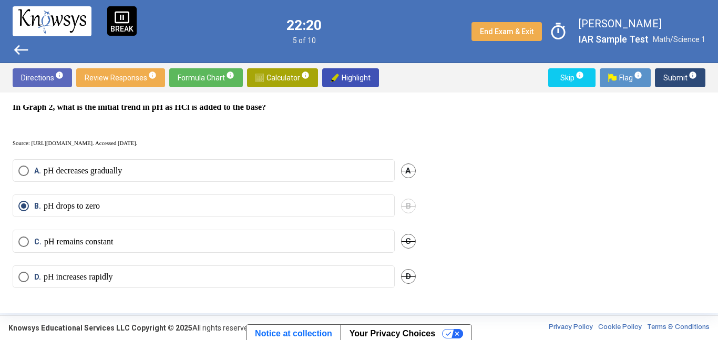
click at [666, 79] on span "Submit info" at bounding box center [681, 77] width 34 height 19
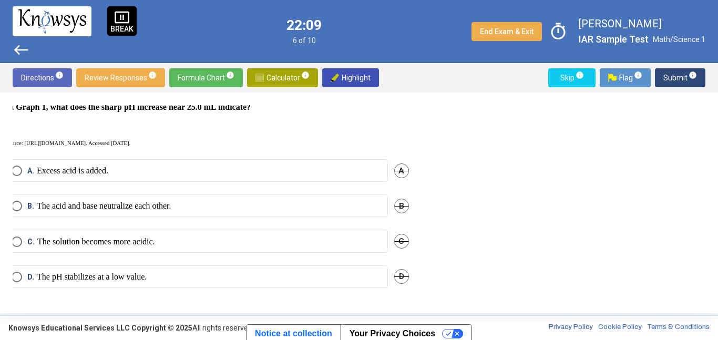
scroll to position [361, 7]
click at [310, 211] on div "B. The acid and base neutralize each other. B" at bounding box center [207, 212] width 403 height 35
click at [285, 208] on mat-radio-button "B. The acid and base neutralize each other." at bounding box center [197, 206] width 382 height 23
click at [244, 201] on label "B. The acid and base neutralize each other." at bounding box center [197, 206] width 371 height 11
click at [672, 80] on span "Submit info" at bounding box center [681, 77] width 34 height 19
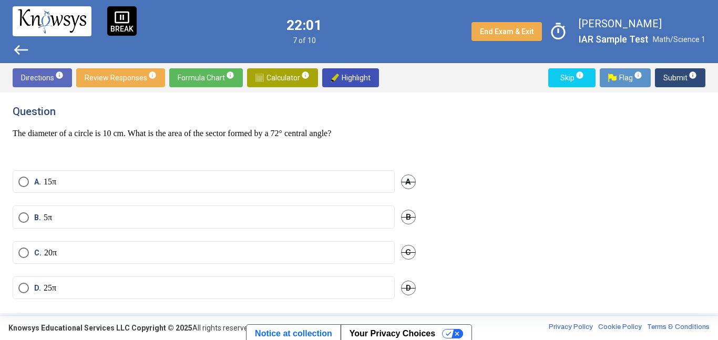
scroll to position [1, 0]
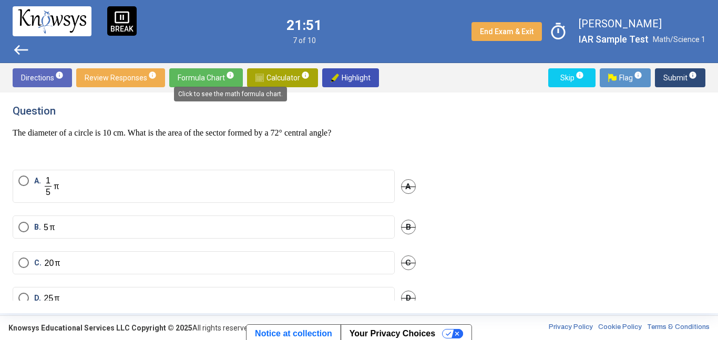
click at [231, 73] on span "info" at bounding box center [230, 75] width 8 height 8
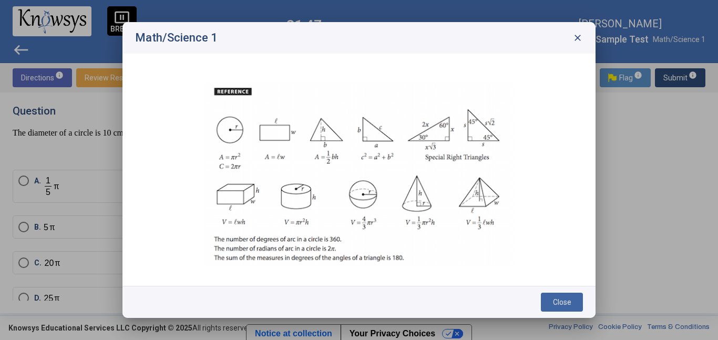
click at [573, 37] on span "close" at bounding box center [578, 38] width 11 height 11
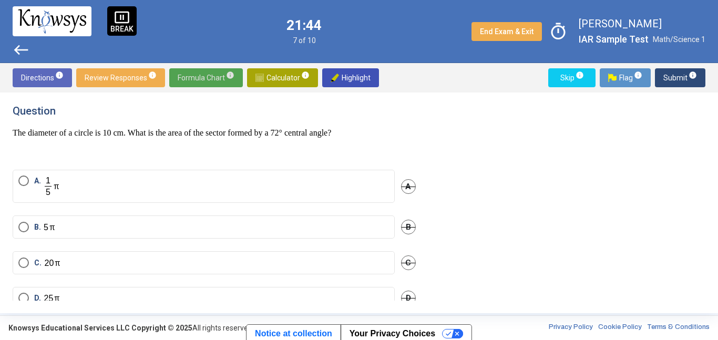
click at [197, 80] on span "Formula Chart info" at bounding box center [206, 77] width 57 height 19
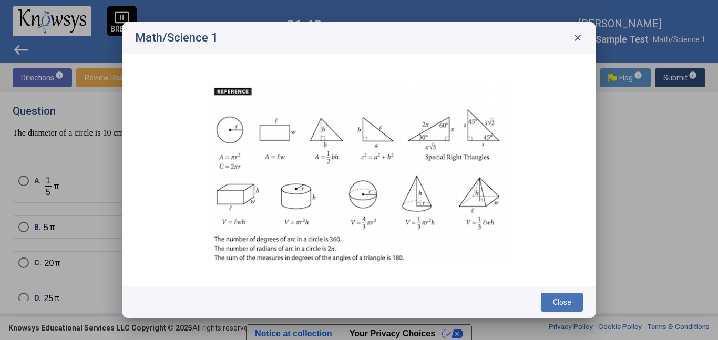
drag, startPoint x: 324, startPoint y: 35, endPoint x: 329, endPoint y: 51, distance: 16.6
click at [329, 51] on div "Math/Science 1 close" at bounding box center [359, 38] width 473 height 32
click at [589, 38] on div "Math/Science 1 close" at bounding box center [359, 38] width 473 height 32
click at [580, 36] on span "close" at bounding box center [578, 38] width 11 height 11
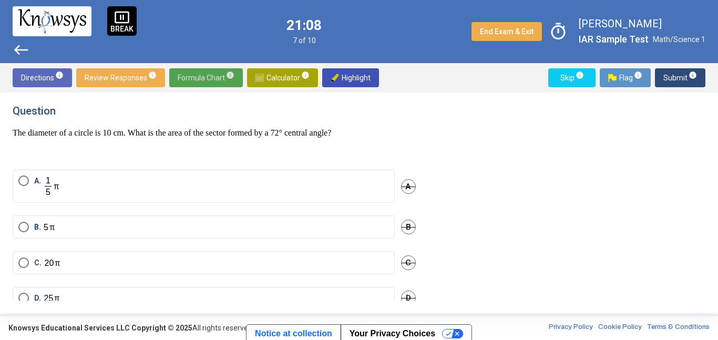
click at [196, 290] on mat-radio-button "D." at bounding box center [204, 298] width 382 height 23
click at [198, 295] on label "D." at bounding box center [203, 298] width 371 height 11
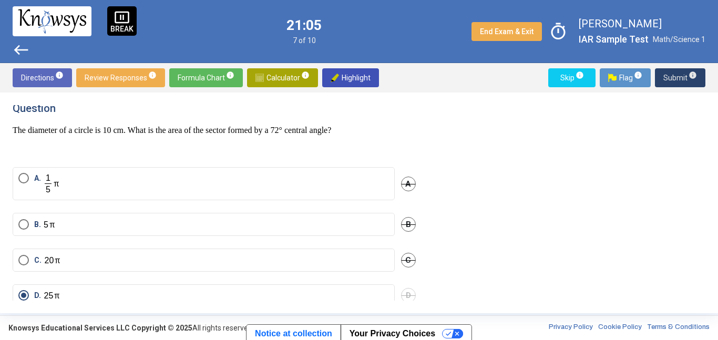
click at [684, 75] on span "Submit info" at bounding box center [681, 77] width 34 height 19
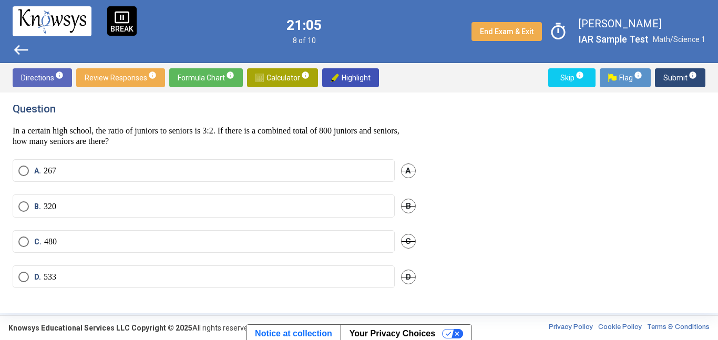
scroll to position [3, 0]
click at [293, 79] on span "Calculator info" at bounding box center [283, 77] width 54 height 19
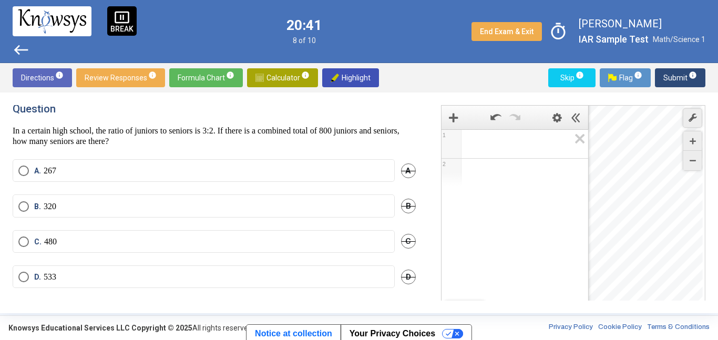
click at [495, 145] on span "Math Input:" at bounding box center [520, 144] width 100 height 13
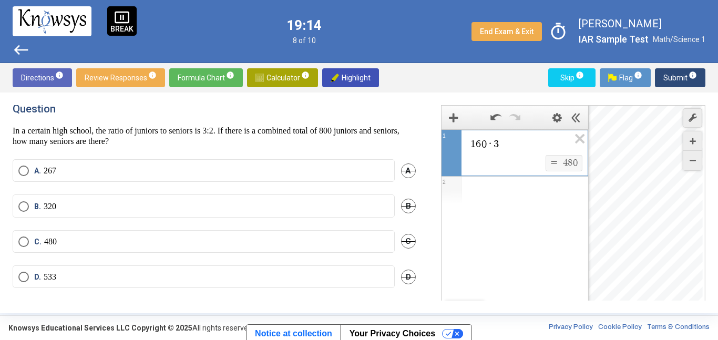
click at [293, 213] on mat-radio-button "B. 320" at bounding box center [204, 206] width 382 height 23
click at [292, 211] on label "B. 320" at bounding box center [203, 206] width 371 height 11
click at [684, 82] on span "Submit info" at bounding box center [681, 77] width 34 height 19
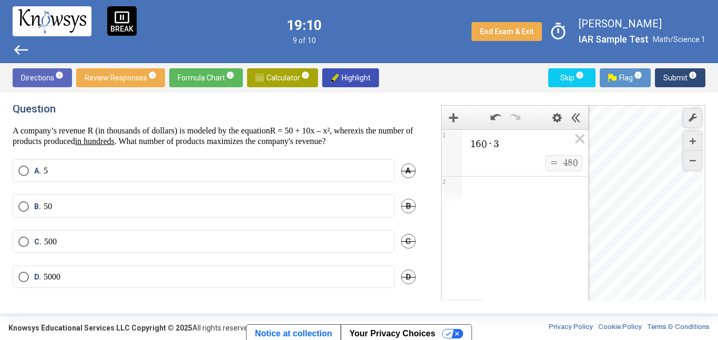
scroll to position [13, 0]
click at [511, 153] on div "1 6 0 · 3" at bounding box center [515, 142] width 147 height 25
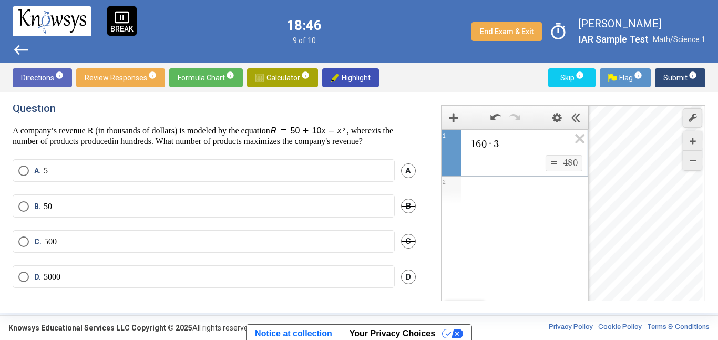
click at [501, 146] on span "1 6 0 · 3 ​" at bounding box center [520, 144] width 100 height 13
click at [46, 281] on p "5000" at bounding box center [52, 277] width 17 height 11
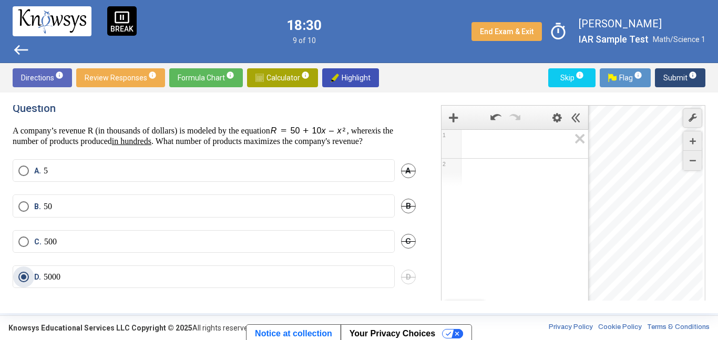
click at [522, 145] on span "Expression 1:" at bounding box center [520, 144] width 100 height 13
click at [526, 171] on div "Expression List" at bounding box center [515, 172] width 147 height 27
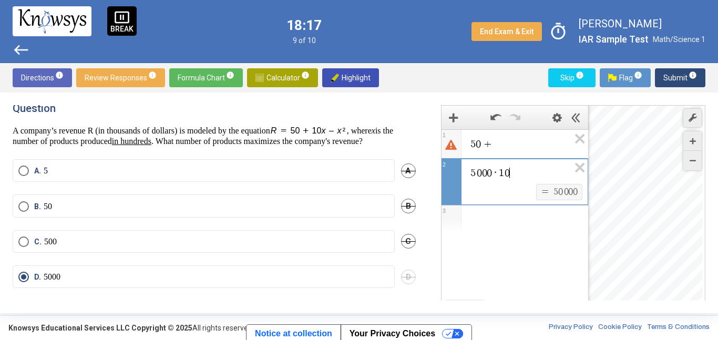
click at [509, 146] on span "5 0 +" at bounding box center [520, 144] width 100 height 13
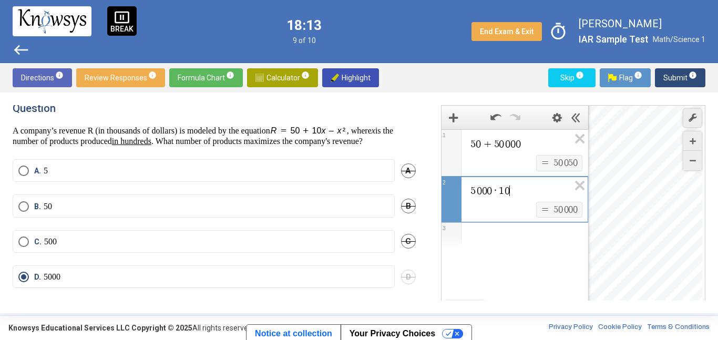
click at [516, 196] on span "5 0 0 0 · 1 0 ​" at bounding box center [520, 191] width 100 height 13
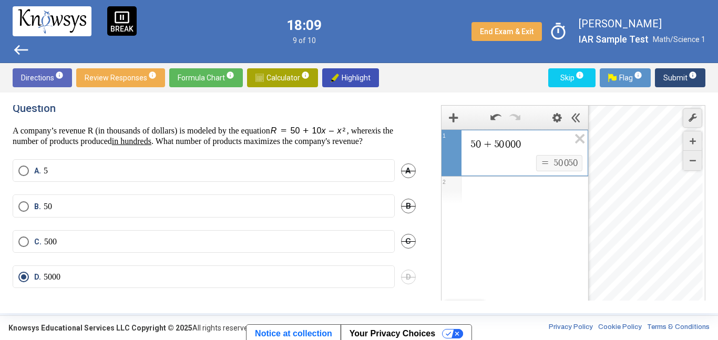
click at [503, 194] on div "Expression List" at bounding box center [515, 190] width 147 height 27
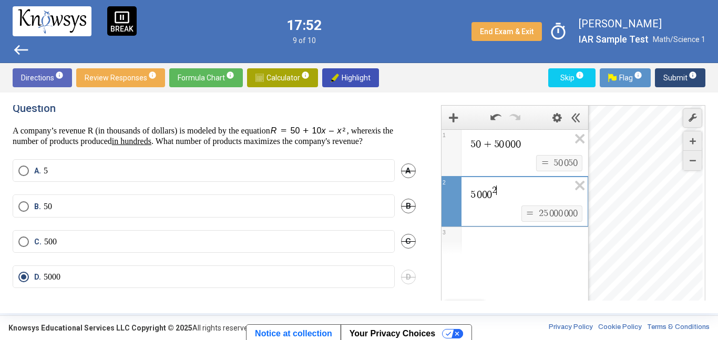
click at [281, 173] on label "A. 5" at bounding box center [203, 171] width 371 height 11
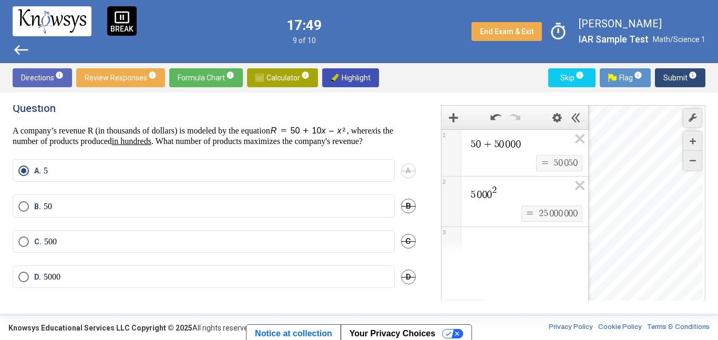
click at [505, 190] on span "5 0 0 0 2" at bounding box center [520, 193] width 100 height 17
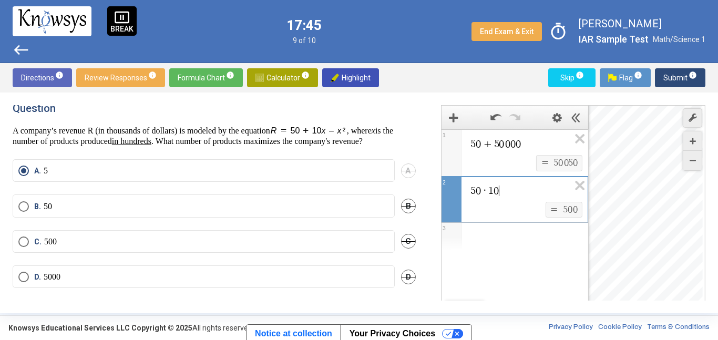
click at [532, 146] on span "5 0 + 5 0 0 0 0" at bounding box center [520, 144] width 100 height 13
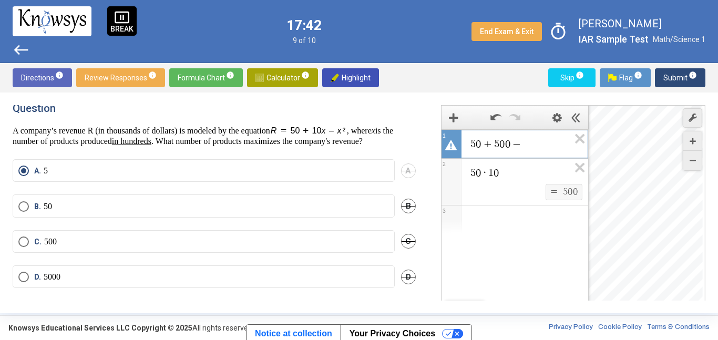
click at [530, 171] on span "5 0 · 1 0" at bounding box center [520, 173] width 100 height 13
click at [536, 143] on span "5 0 + 5 0 0 − ​" at bounding box center [520, 144] width 100 height 13
click at [488, 175] on div "Expression List" at bounding box center [515, 172] width 147 height 27
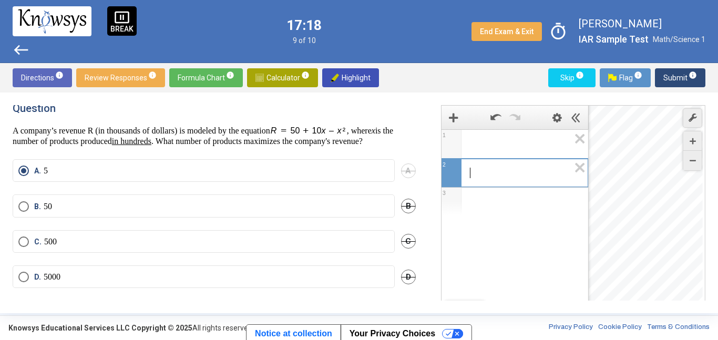
click at [672, 80] on span "Submit info" at bounding box center [681, 77] width 34 height 19
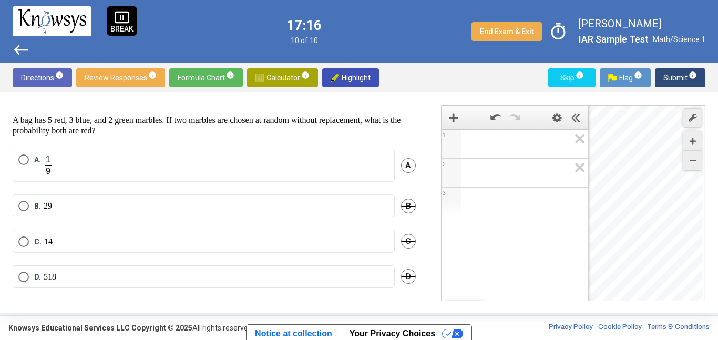
click at [522, 171] on span "Expression 2:" at bounding box center [520, 173] width 100 height 13
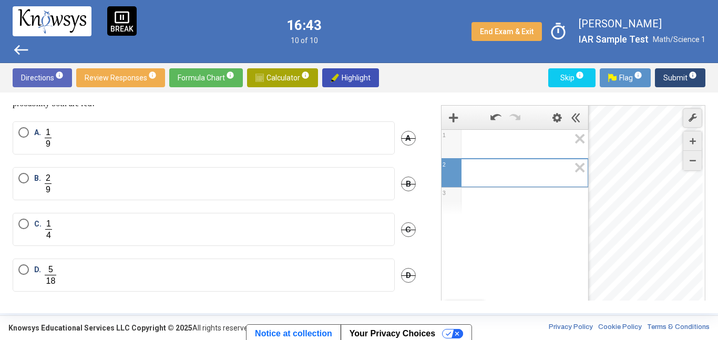
scroll to position [44, 0]
click at [265, 227] on label "C." at bounding box center [203, 226] width 371 height 22
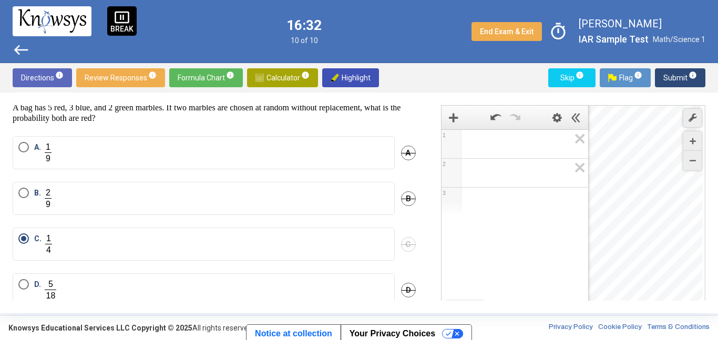
scroll to position [25, 0]
click at [324, 162] on label "A." at bounding box center [203, 154] width 371 height 22
click at [159, 194] on label "B." at bounding box center [203, 199] width 371 height 22
click at [670, 75] on span "Submit info" at bounding box center [681, 77] width 34 height 19
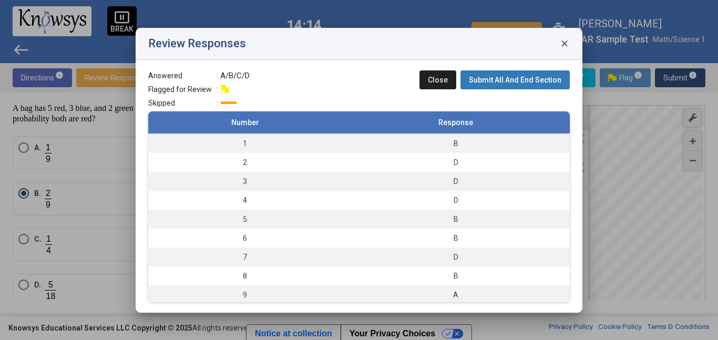
click at [535, 79] on span "Submit All And End Section" at bounding box center [515, 80] width 93 height 8
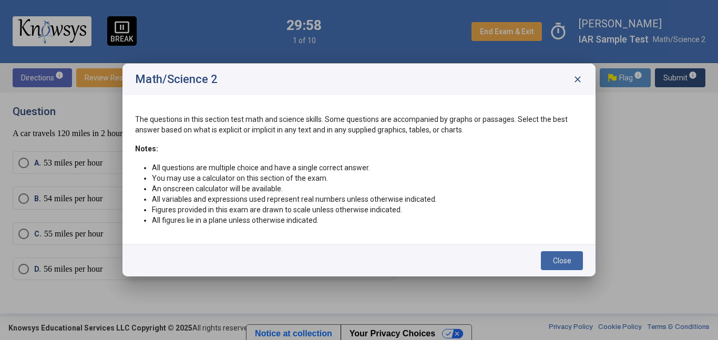
click at [562, 262] on span "Close" at bounding box center [562, 261] width 18 height 8
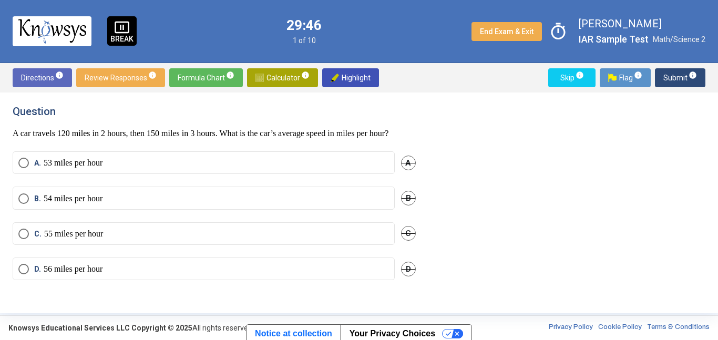
click at [181, 239] on label "C. 55 miles per hour" at bounding box center [203, 234] width 371 height 11
click at [299, 199] on mat-radio-button "B. 54 miles per hour" at bounding box center [204, 198] width 382 height 23
click at [304, 204] on label "B. 54 miles per hour" at bounding box center [203, 199] width 371 height 11
click at [678, 77] on span "Submit info" at bounding box center [681, 77] width 34 height 19
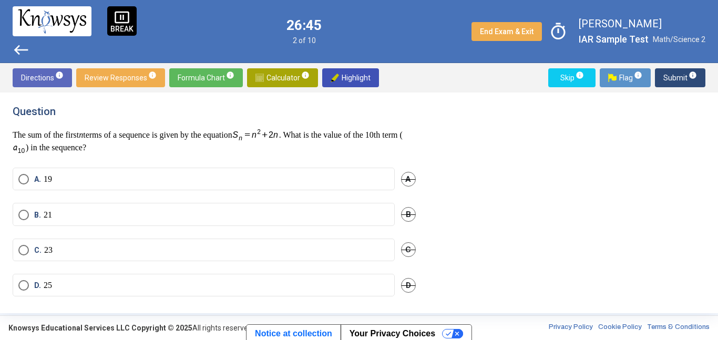
click at [179, 245] on mat-radio-button "C. 23" at bounding box center [204, 250] width 382 height 23
click at [180, 250] on label "C. 23" at bounding box center [203, 250] width 371 height 11
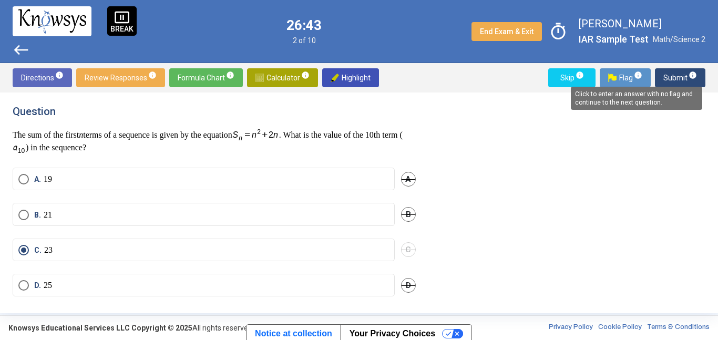
click at [687, 79] on mat-tooltip-component "Click to enter an answer with no flag and continue to the next question." at bounding box center [637, 98] width 146 height 38
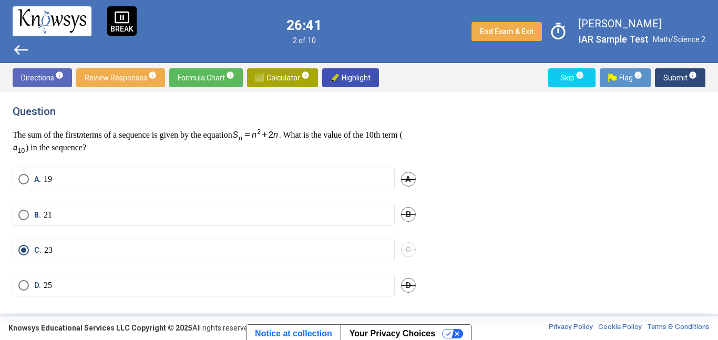
click at [676, 75] on span "Submit info" at bounding box center [681, 77] width 34 height 19
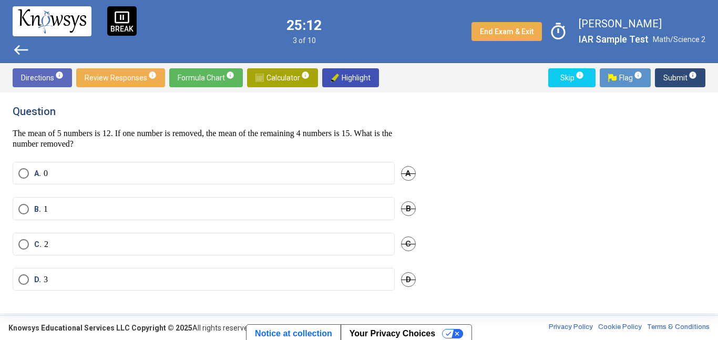
click at [286, 166] on mat-radio-button "A. 0" at bounding box center [204, 173] width 382 height 23
click at [288, 170] on label "A. 0" at bounding box center [203, 173] width 371 height 11
click at [669, 83] on span "Submit info" at bounding box center [681, 77] width 34 height 19
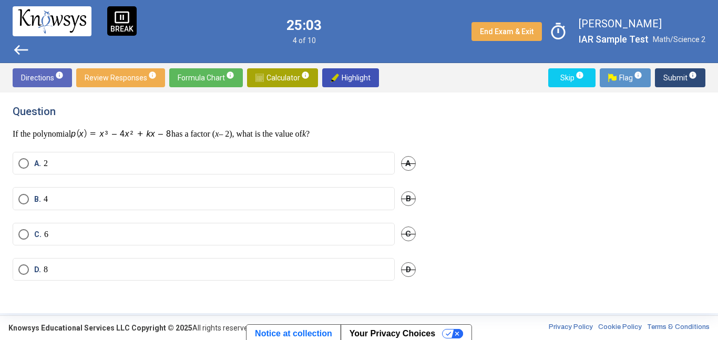
click at [559, 199] on div "Question If the polynomial has a factor ( x – 2), what is the value of k ? A. 2…" at bounding box center [359, 203] width 693 height 196
click at [287, 196] on label "B. 4" at bounding box center [203, 199] width 371 height 11
click at [689, 72] on span "info" at bounding box center [693, 75] width 8 height 8
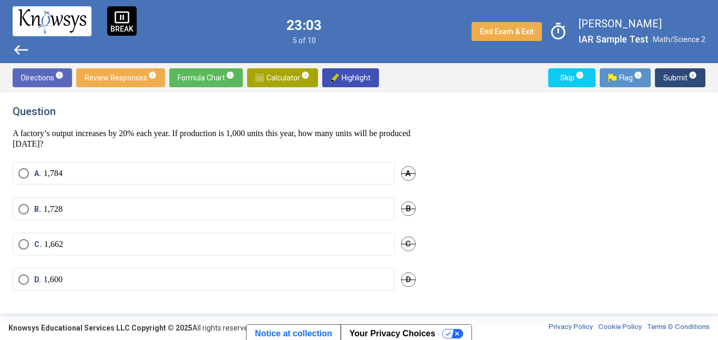
click at [293, 73] on span "Calculator info" at bounding box center [283, 77] width 54 height 19
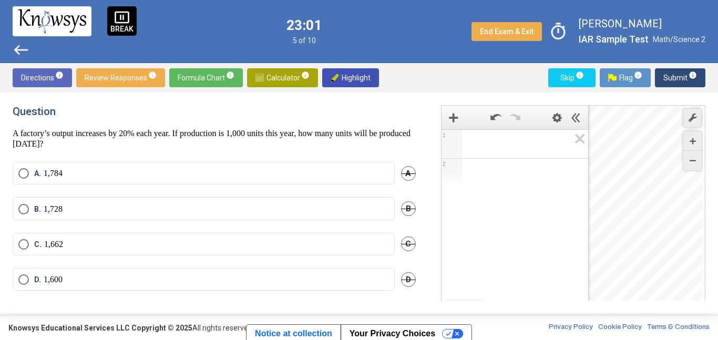
click at [521, 127] on div "Expression Bar" at bounding box center [514, 117] width 19 height 19
click at [524, 134] on div "Expression List" at bounding box center [515, 142] width 147 height 25
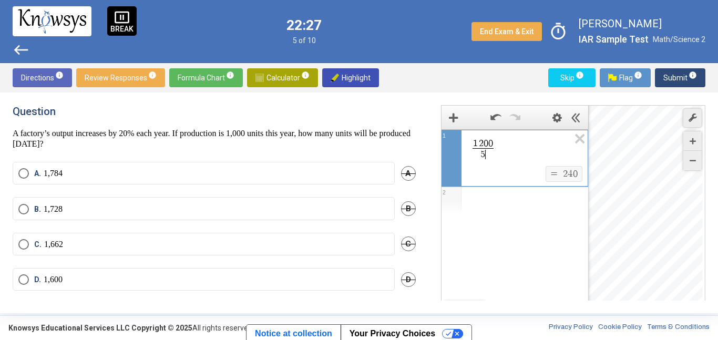
click at [494, 139] on span "1 2 0 0" at bounding box center [483, 143] width 22 height 9
click at [503, 159] on span "1 4 4 0 ​ 5 ​" at bounding box center [520, 150] width 100 height 24
click at [256, 204] on label "B. 1,728" at bounding box center [203, 209] width 371 height 11
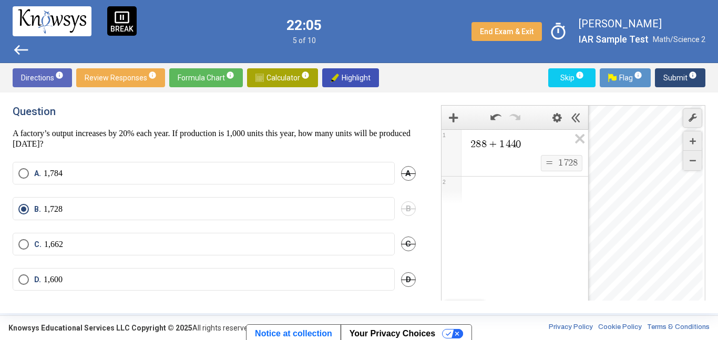
click at [665, 80] on span "Submit info" at bounding box center [681, 77] width 34 height 19
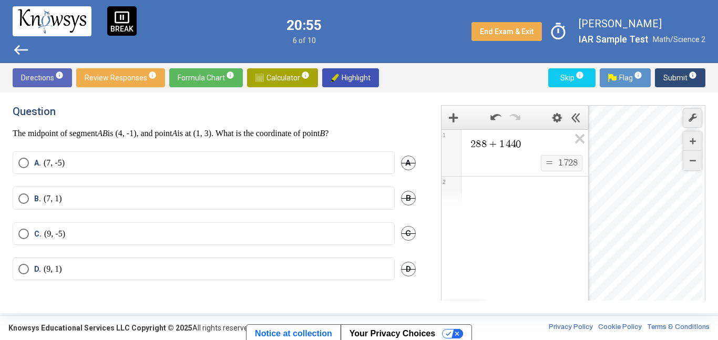
click at [285, 166] on label "A. (7, -5)" at bounding box center [203, 163] width 371 height 11
click at [686, 76] on span "Submit info" at bounding box center [681, 77] width 34 height 19
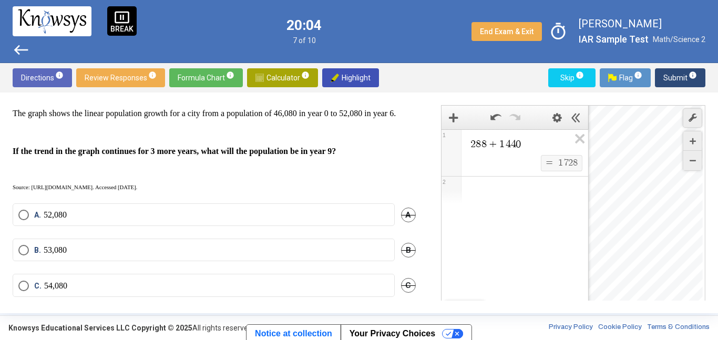
scroll to position [196, 0]
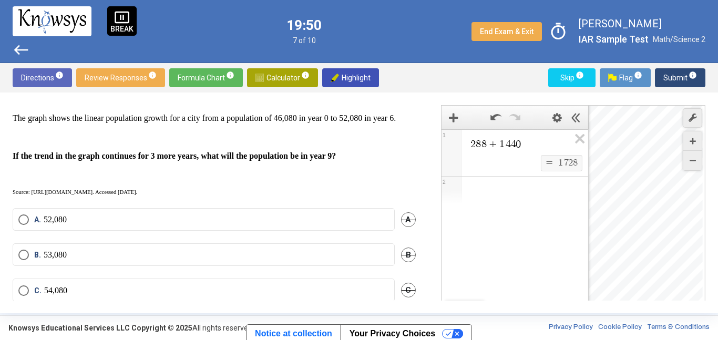
click at [545, 143] on span "2 8 8 + 1 4 4 0" at bounding box center [520, 144] width 100 height 13
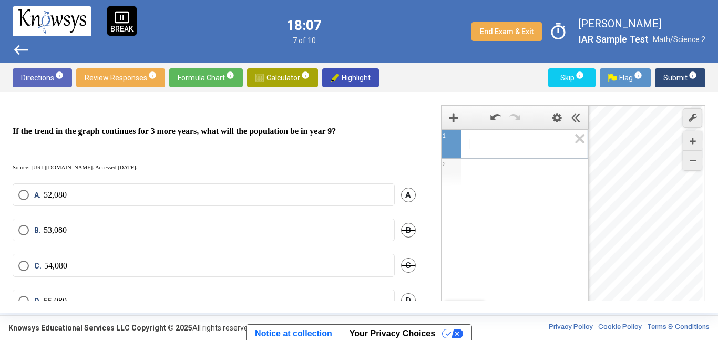
scroll to position [256, 0]
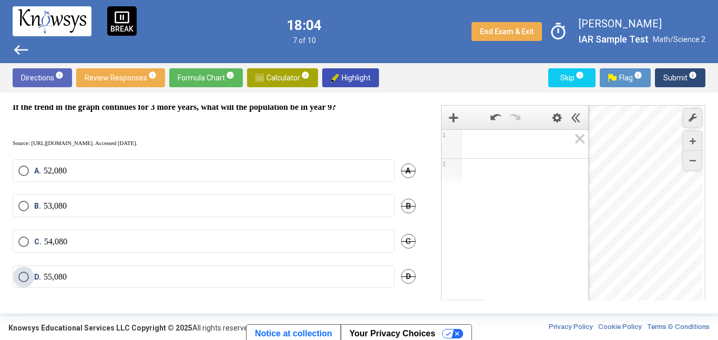
click at [287, 277] on label "D. 55,080" at bounding box center [203, 277] width 371 height 11
click at [672, 79] on span "Submit info" at bounding box center [681, 77] width 34 height 19
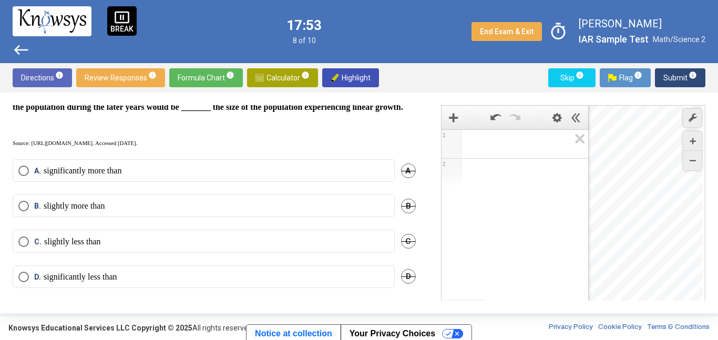
scroll to position [266, 0]
click at [271, 175] on mat-radio-button "A. significantly more than" at bounding box center [204, 170] width 382 height 23
click at [276, 170] on mat-radio-button "A. significantly more than" at bounding box center [204, 170] width 382 height 23
click at [281, 176] on label "A. significantly more than" at bounding box center [203, 171] width 371 height 11
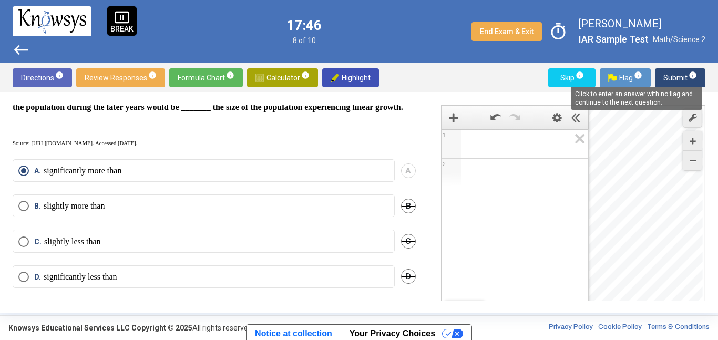
click at [678, 80] on mat-tooltip-component "Click to enter an answer with no flag and continue to the next question." at bounding box center [637, 98] width 146 height 38
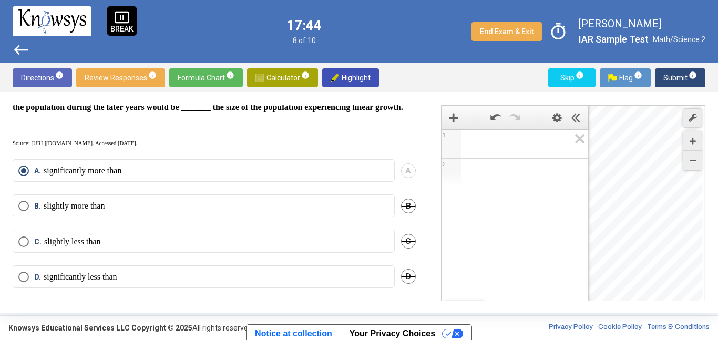
click at [670, 77] on span "Submit info" at bounding box center [681, 77] width 34 height 19
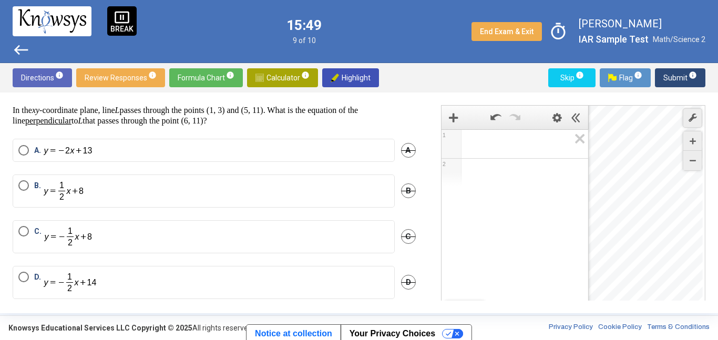
scroll to position [24, 0]
click at [534, 139] on span "Expression 1:" at bounding box center [520, 144] width 100 height 13
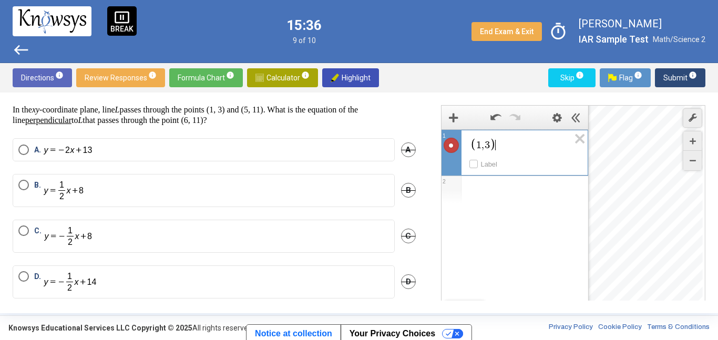
click at [472, 194] on div "Expression List" at bounding box center [515, 189] width 147 height 27
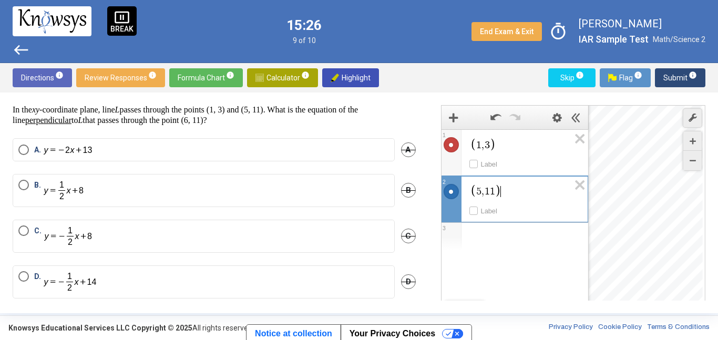
click at [528, 240] on div "Expression List" at bounding box center [515, 236] width 147 height 27
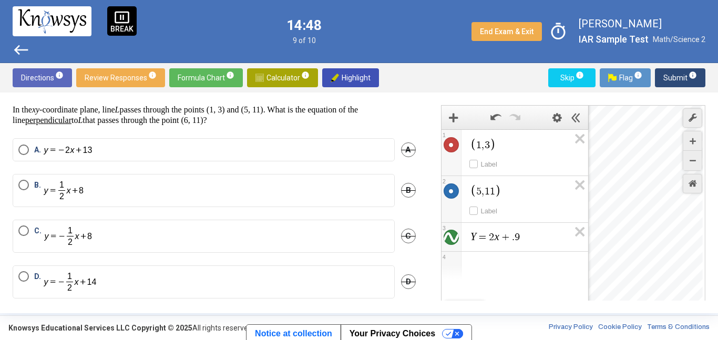
click at [538, 266] on div "Expression List" at bounding box center [515, 265] width 147 height 27
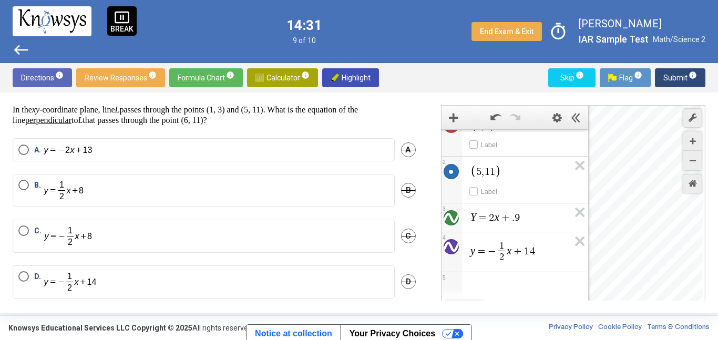
click at [565, 256] on icon "Expression List" at bounding box center [577, 244] width 24 height 24
click at [558, 254] on span "y = − 1 2 ​ x + 8" at bounding box center [520, 252] width 100 height 24
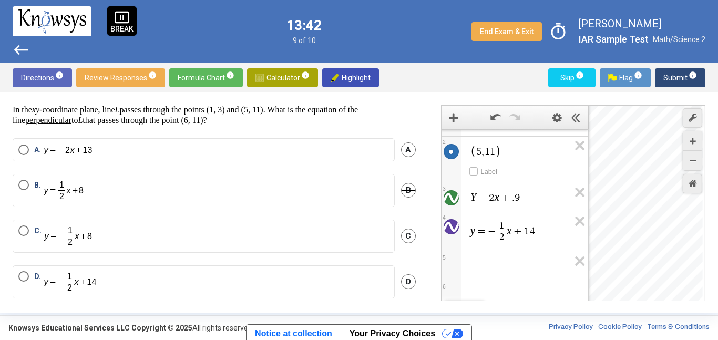
click at [52, 244] on img "Select an option" at bounding box center [68, 237] width 48 height 22
click at [695, 76] on span "info" at bounding box center [693, 75] width 8 height 8
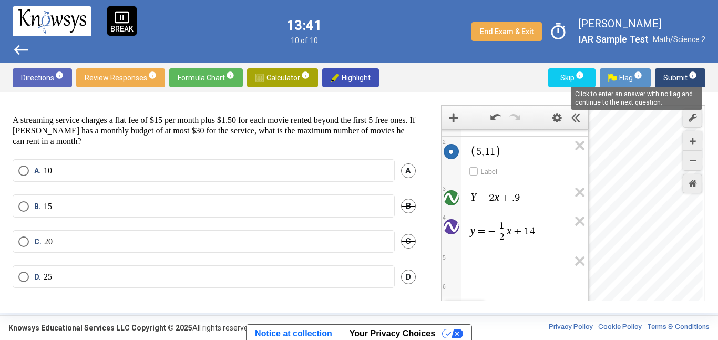
scroll to position [13, 0]
click at [46, 210] on p "15" at bounding box center [48, 206] width 8 height 11
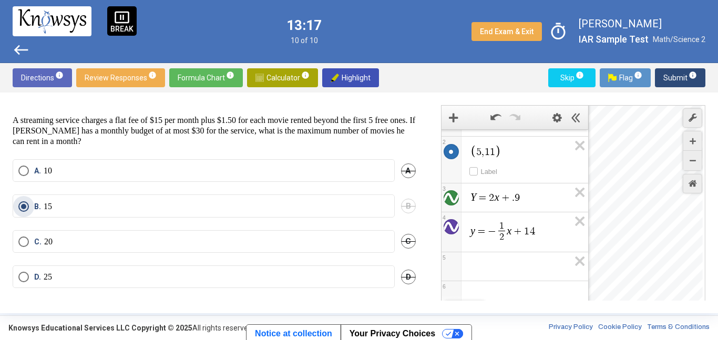
click at [682, 76] on span "Submit info" at bounding box center [681, 77] width 34 height 19
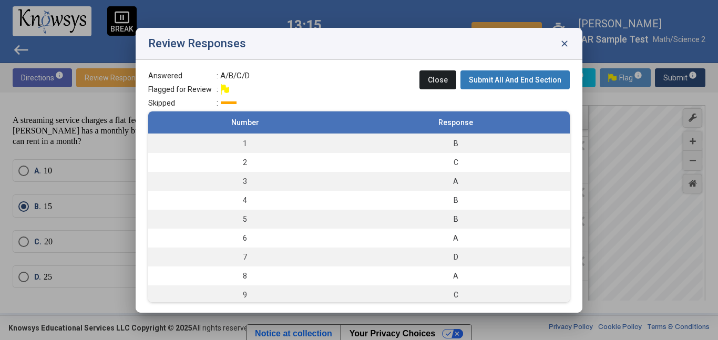
click at [559, 84] on span "Submit All And End Section" at bounding box center [515, 80] width 93 height 8
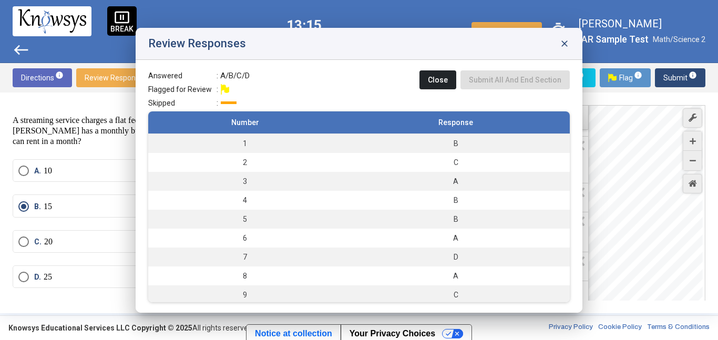
scroll to position [0, 0]
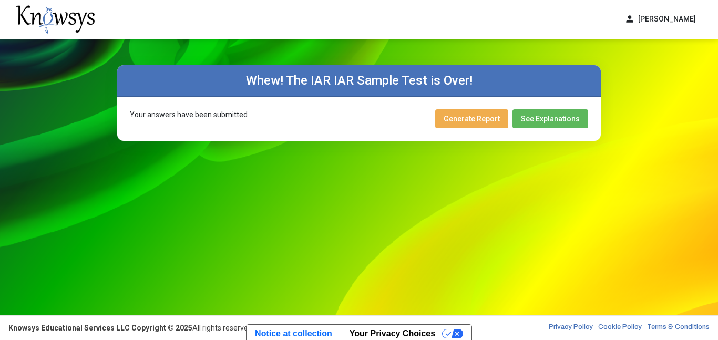
click at [497, 117] on span "Generate Report" at bounding box center [472, 119] width 56 height 8
